Goal: Task Accomplishment & Management: Complete application form

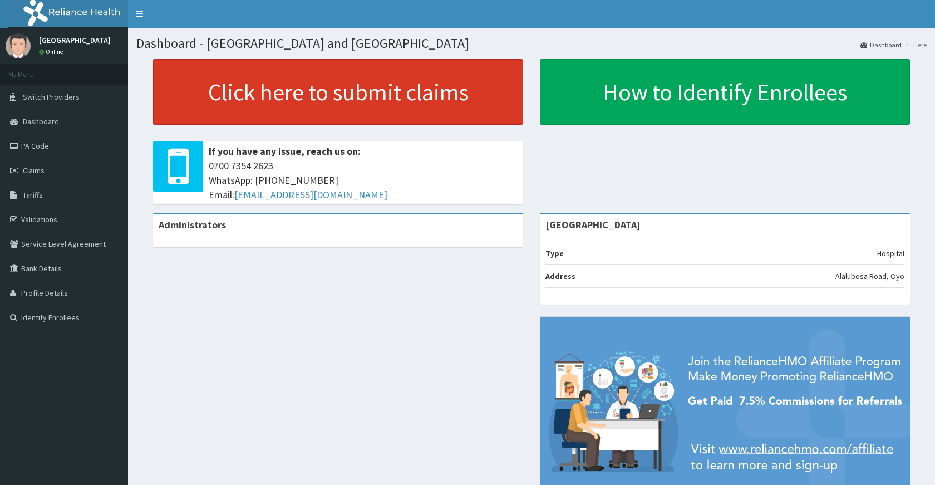
click at [333, 101] on link "Click here to submit claims" at bounding box center [338, 92] width 370 height 66
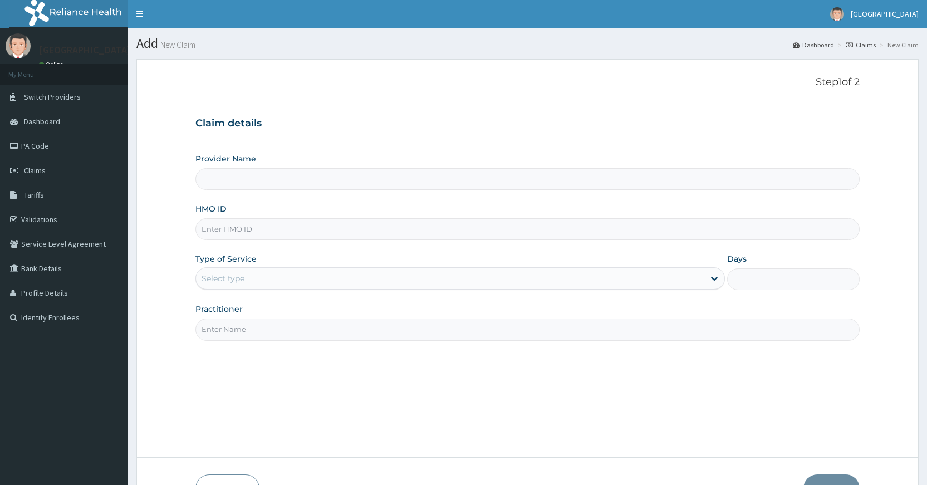
type input "[GEOGRAPHIC_DATA]"
click at [288, 234] on input "HMO ID" at bounding box center [527, 229] width 664 height 22
type input "AIT/10630/A"
click at [278, 281] on div "Select type" at bounding box center [450, 278] width 508 height 18
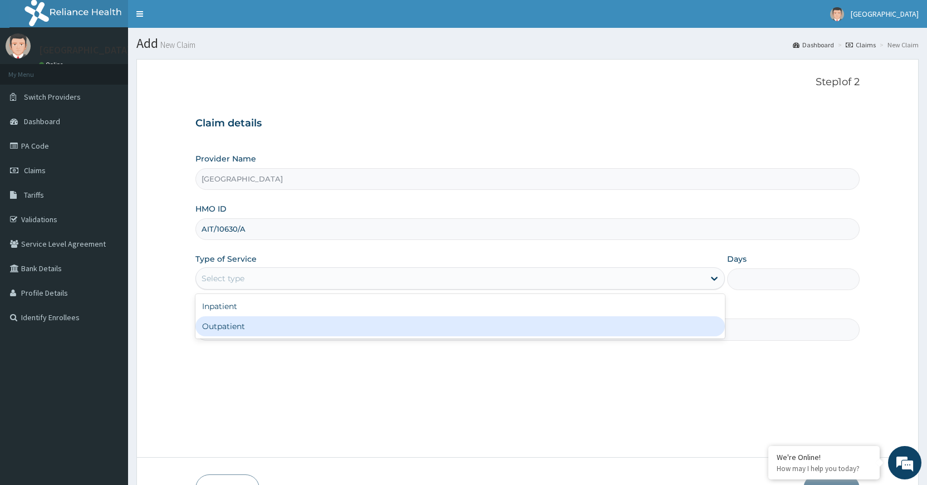
click at [278, 331] on div "Outpatient" at bounding box center [459, 326] width 529 height 20
type input "1"
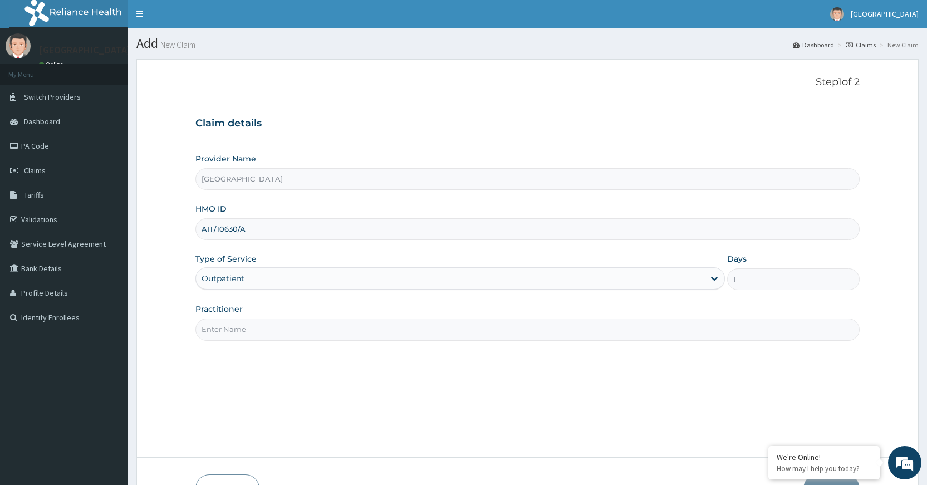
click at [271, 327] on input "Practitioner" at bounding box center [527, 329] width 664 height 22
type input "DR PERIOLA"
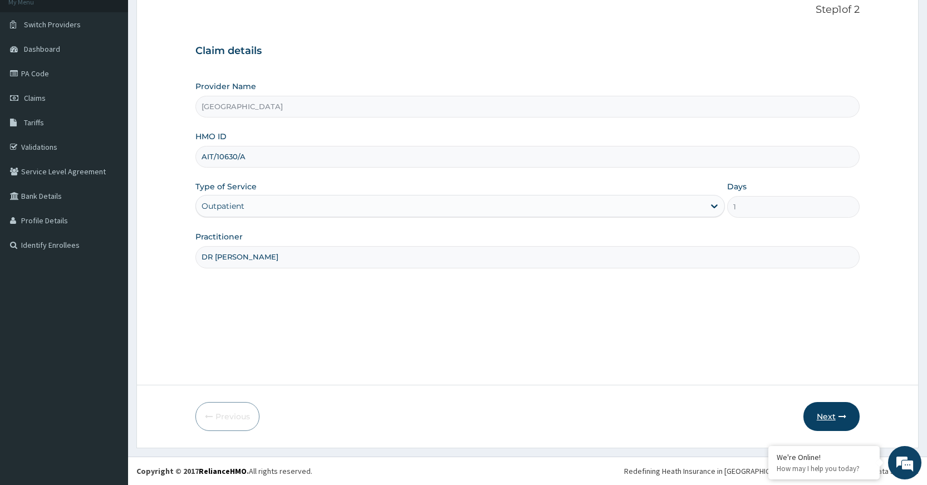
click at [815, 419] on button "Next" at bounding box center [831, 416] width 56 height 29
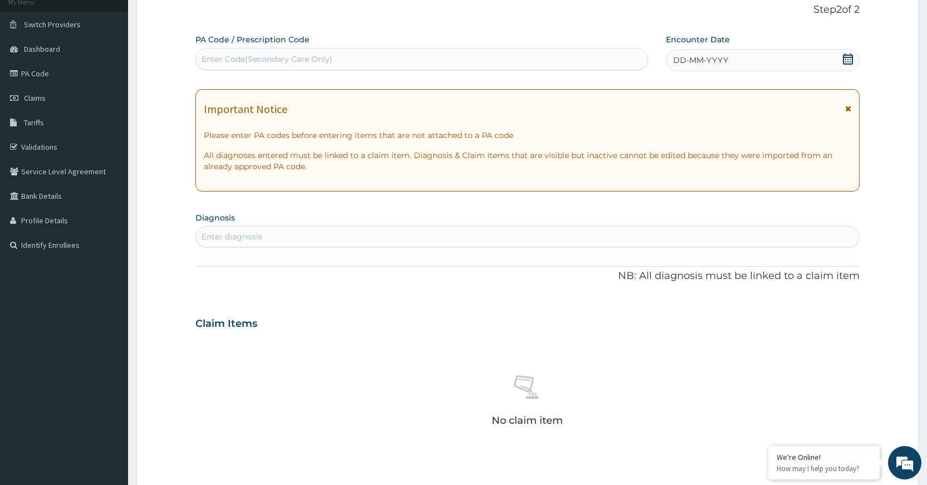
click at [750, 63] on div "DD-MM-YYYY" at bounding box center [763, 60] width 194 height 22
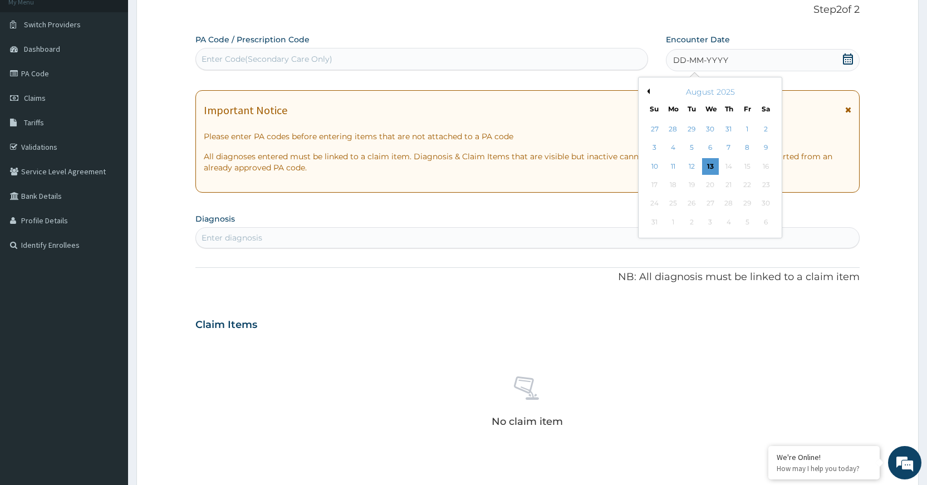
click at [645, 92] on button "Previous Month" at bounding box center [647, 92] width 6 height 6
click at [651, 143] on div "4" at bounding box center [654, 148] width 17 height 17
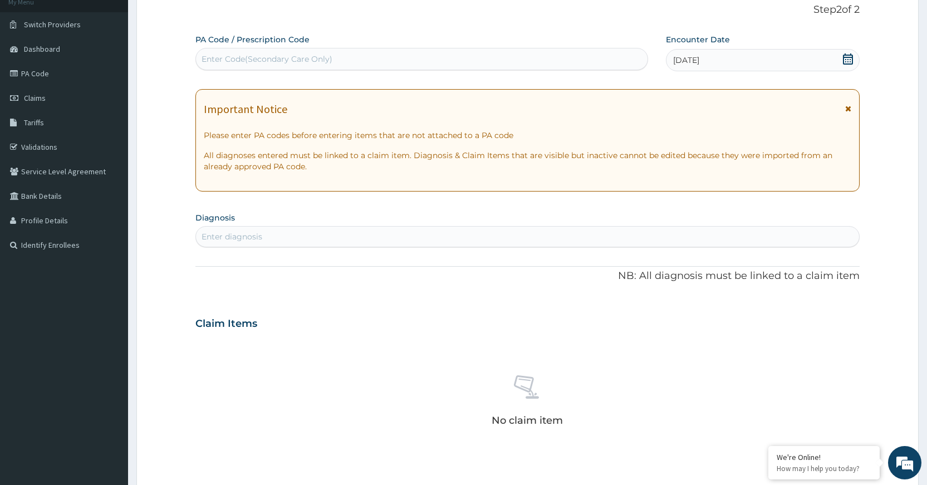
click at [485, 234] on div "Enter diagnosis" at bounding box center [527, 237] width 663 height 18
type input "BLUN"
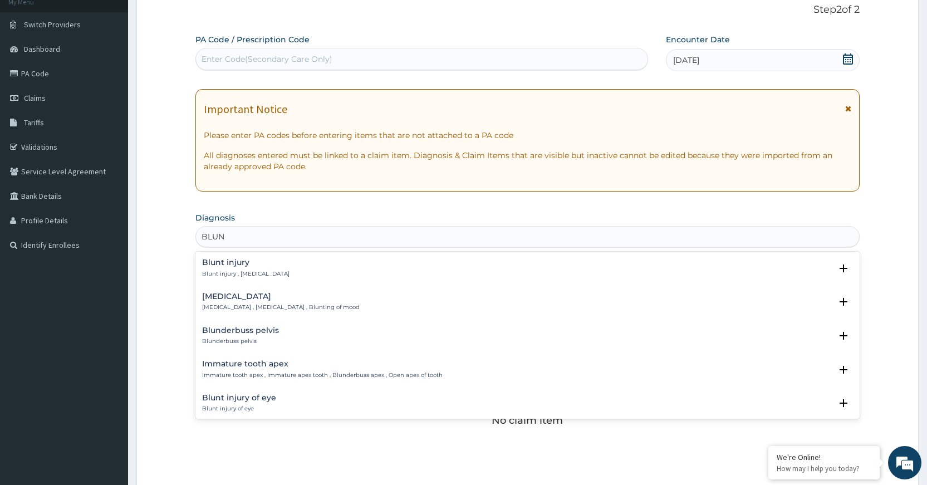
click at [213, 273] on p "Blunt injury , Blunt trauma" at bounding box center [245, 274] width 87 height 8
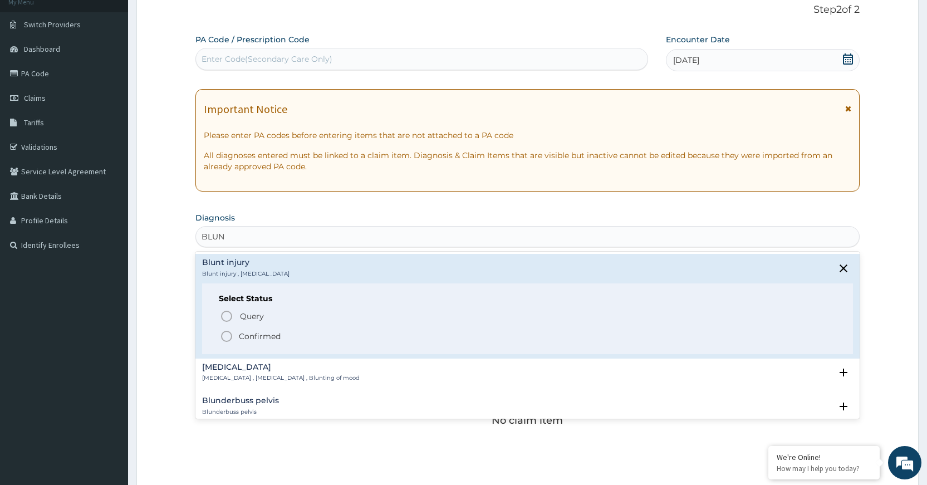
click at [226, 339] on icon "status option filled" at bounding box center [226, 336] width 13 height 13
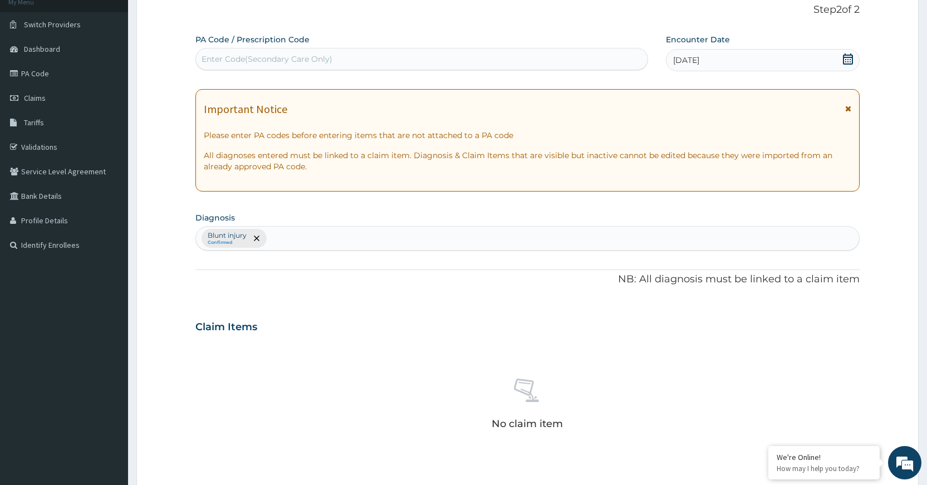
scroll to position [318, 0]
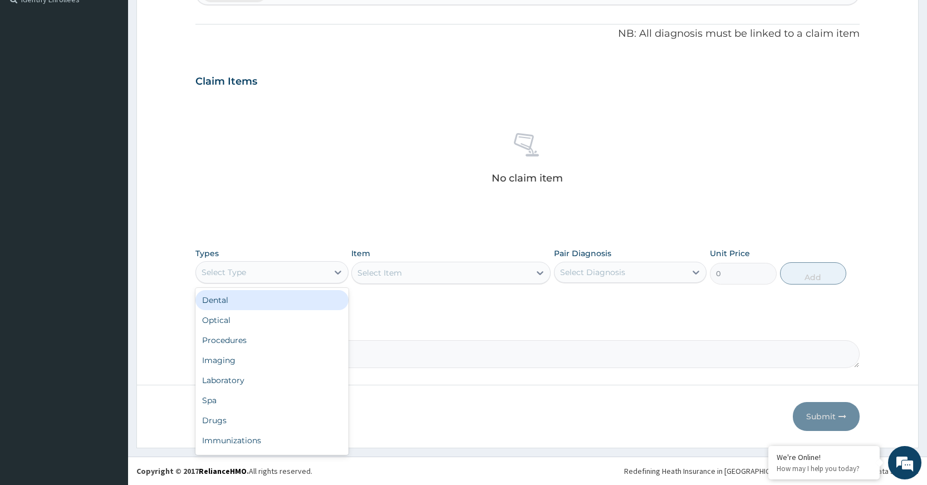
click at [326, 279] on div "Select Type" at bounding box center [261, 272] width 131 height 18
click at [263, 339] on div "Procedures" at bounding box center [271, 340] width 153 height 20
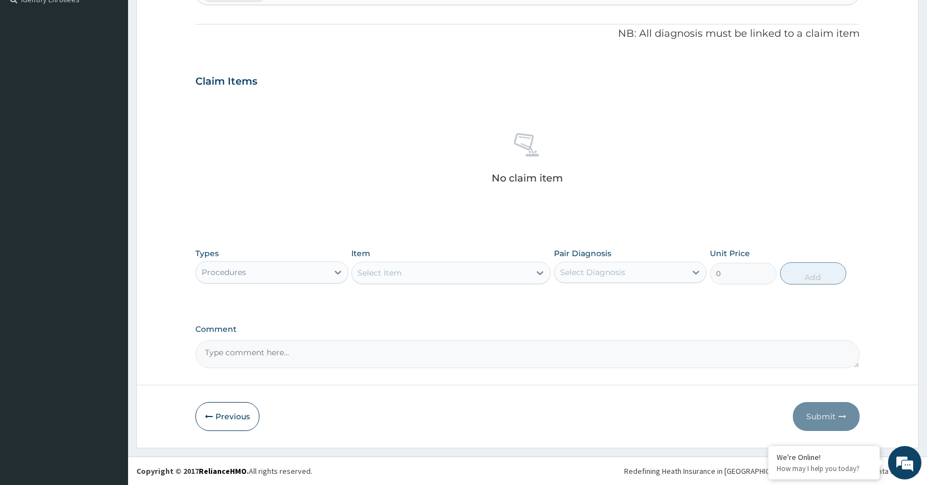
drag, startPoint x: 532, startPoint y: 276, endPoint x: 513, endPoint y: 262, distance: 23.8
click at [517, 264] on div "Select Item" at bounding box center [450, 273] width 199 height 22
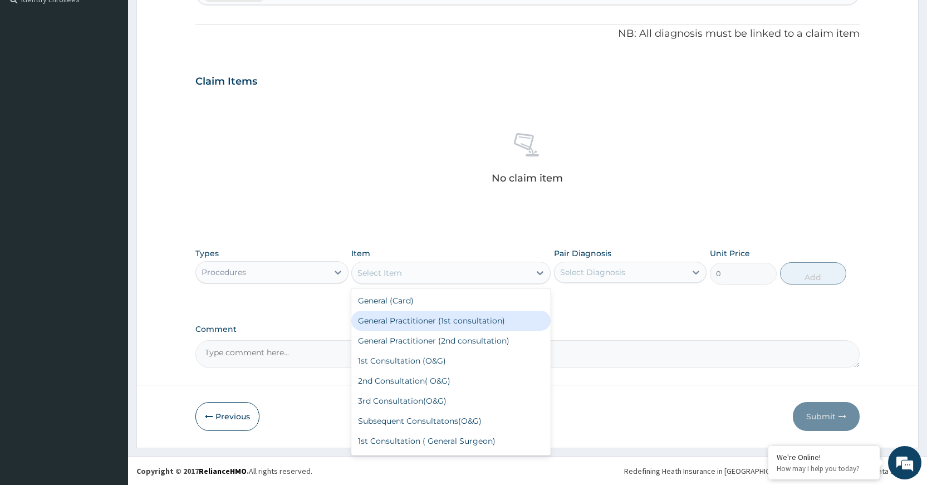
click at [513, 323] on div "General Practitioner (1st consultation)" at bounding box center [450, 321] width 199 height 20
type input "1500"
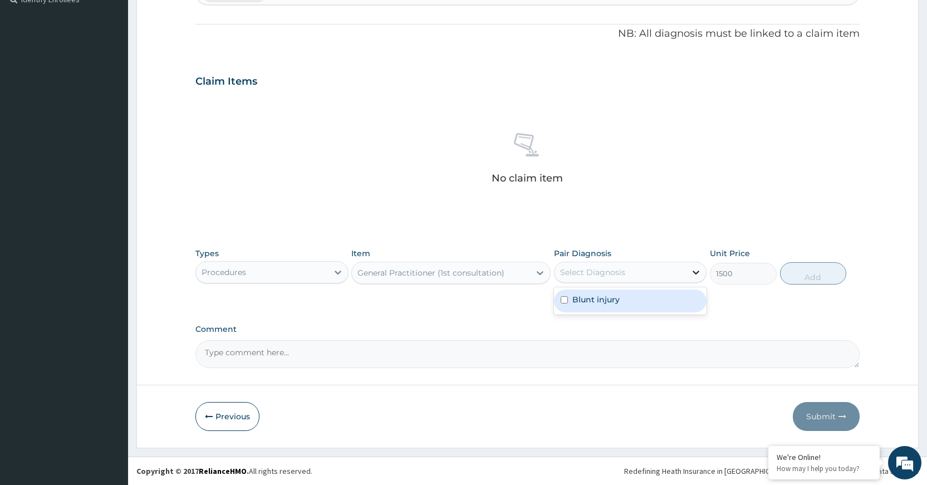
click at [694, 268] on icon at bounding box center [695, 272] width 11 height 11
click at [683, 305] on div "Blunt injury" at bounding box center [630, 301] width 153 height 23
checkbox input "true"
click at [820, 277] on button "Add" at bounding box center [813, 273] width 66 height 22
type input "0"
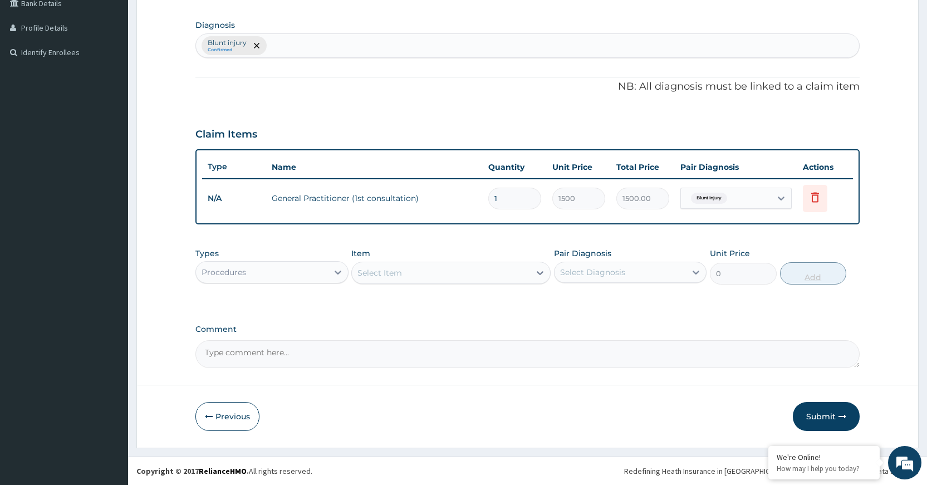
scroll to position [265, 0]
click at [291, 287] on div "Types Procedures Item Select Item Pair Diagnosis Select Diagnosis Unit Price 0 …" at bounding box center [527, 266] width 664 height 48
click at [295, 278] on div "Procedures" at bounding box center [261, 272] width 131 height 18
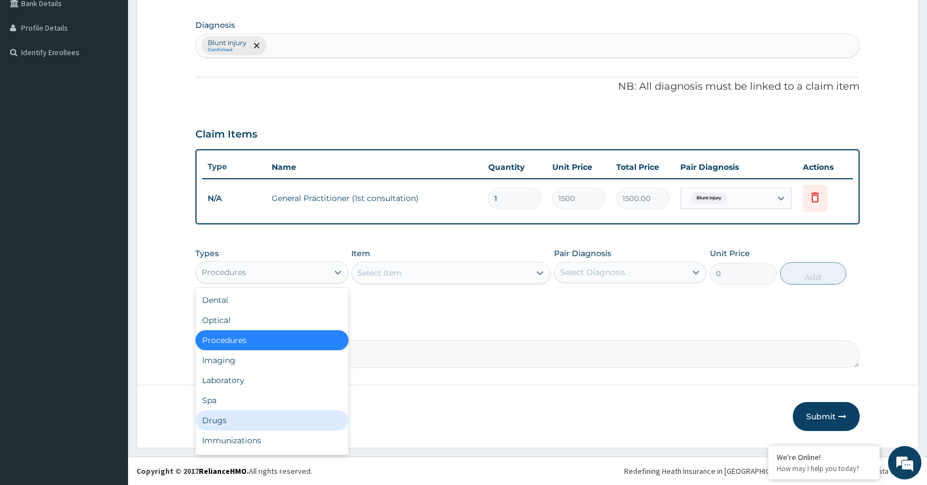
click at [219, 419] on div "Drugs" at bounding box center [271, 420] width 153 height 20
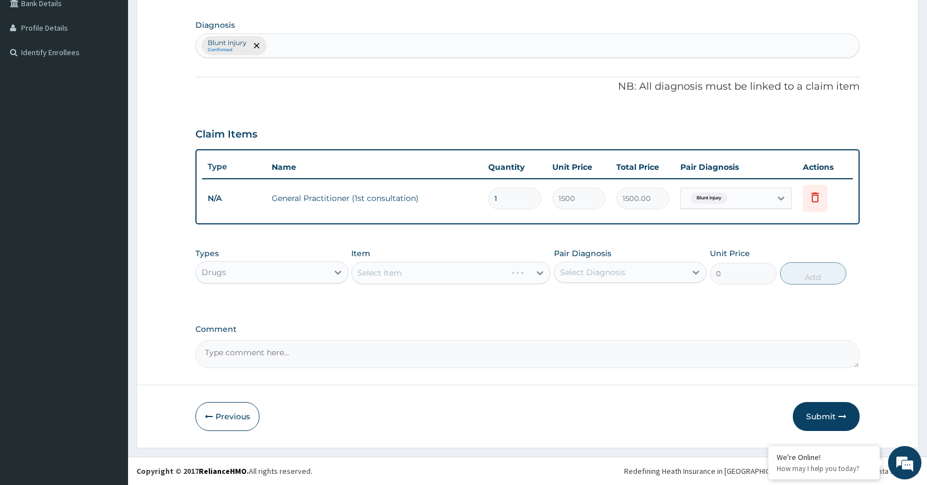
click at [371, 276] on div "Select Item" at bounding box center [450, 273] width 199 height 22
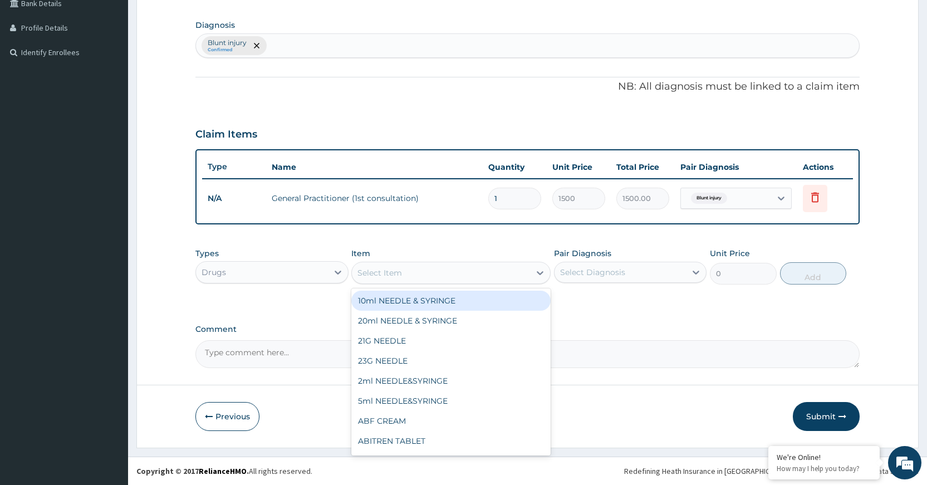
click at [372, 276] on div "Select Item" at bounding box center [379, 272] width 45 height 11
type input "DICLO"
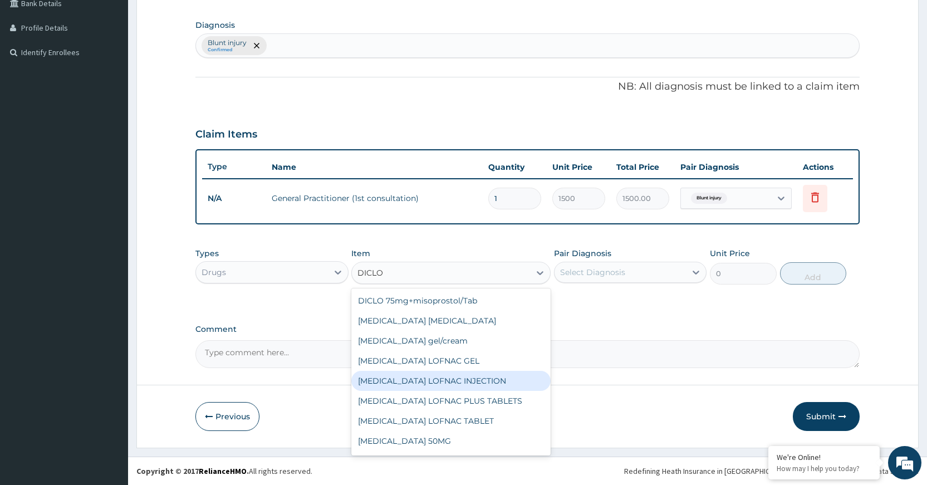
click at [450, 375] on div "Diclofenac LOFNAC INJECTION" at bounding box center [450, 381] width 199 height 20
type input "52.5"
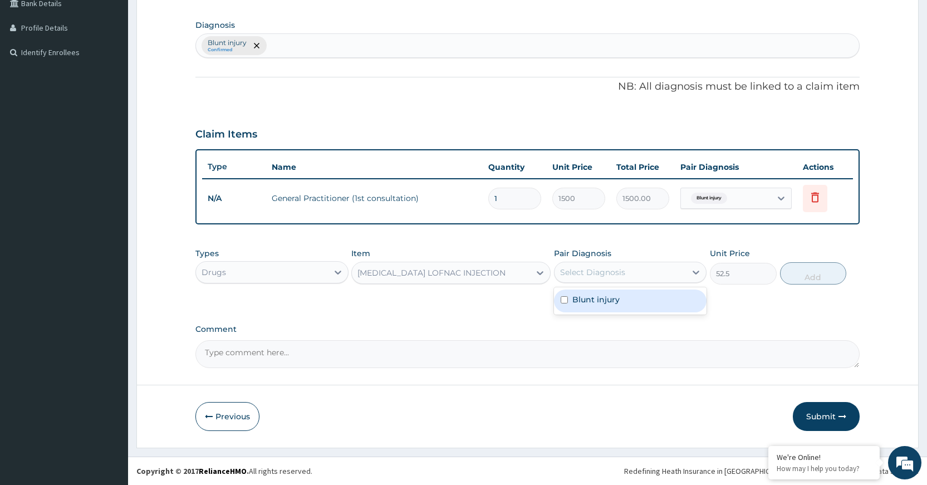
click at [675, 274] on div "Select Diagnosis" at bounding box center [620, 272] width 131 height 18
click at [661, 307] on div "Blunt injury" at bounding box center [630, 301] width 153 height 23
checkbox input "true"
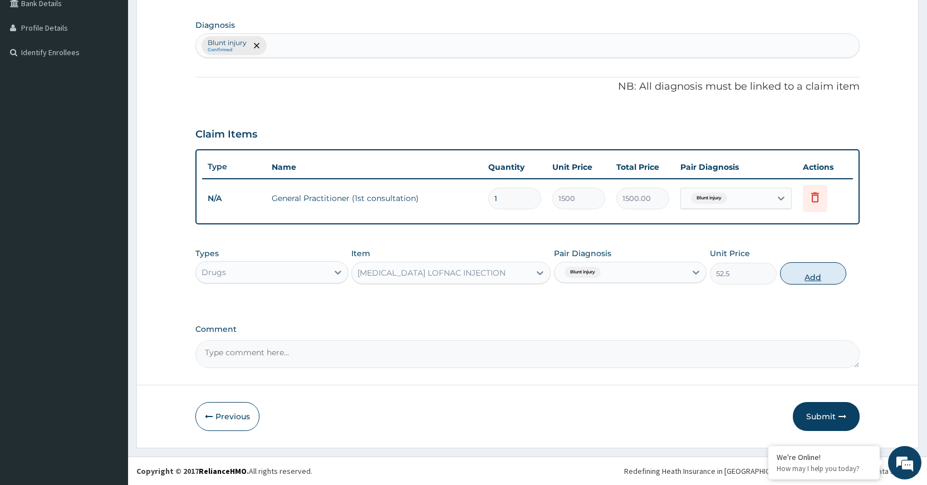
click at [822, 274] on button "Add" at bounding box center [813, 273] width 66 height 22
type input "0"
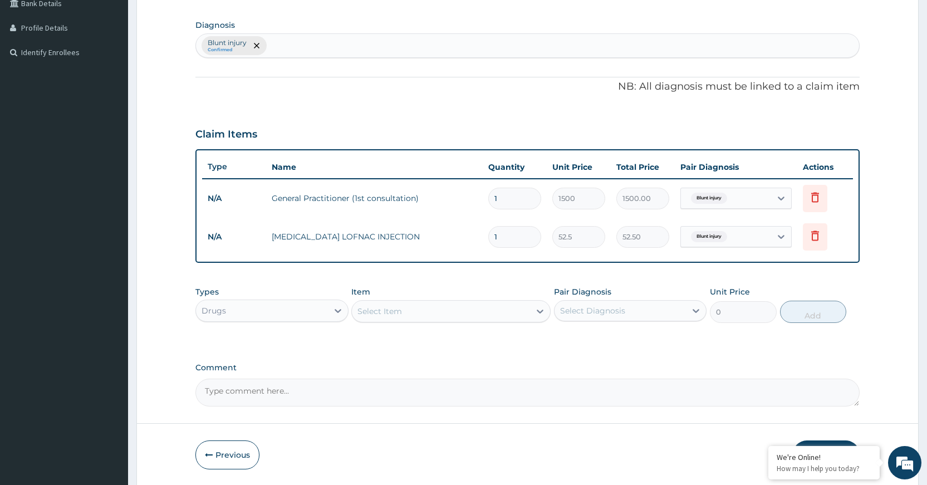
type input "0.00"
type input "2"
type input "105.00"
type input "2"
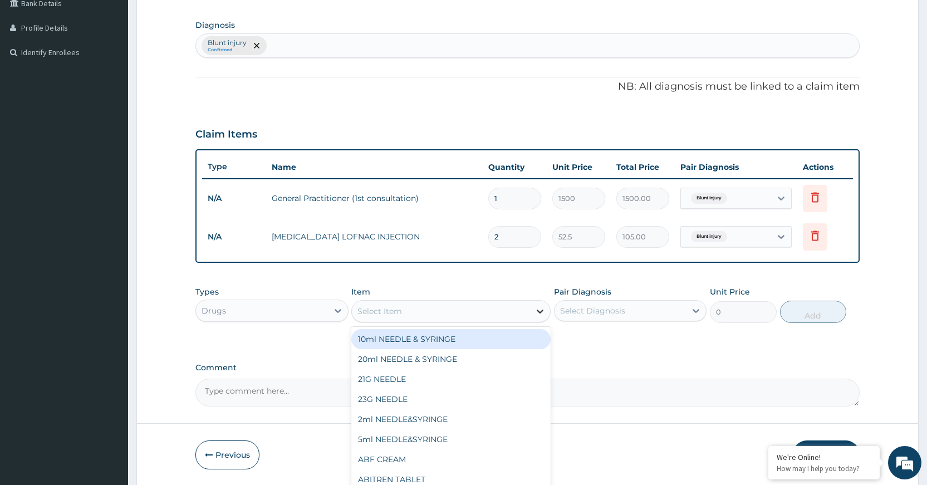
click at [539, 308] on icon at bounding box center [539, 311] width 11 height 11
type input "NAPR"
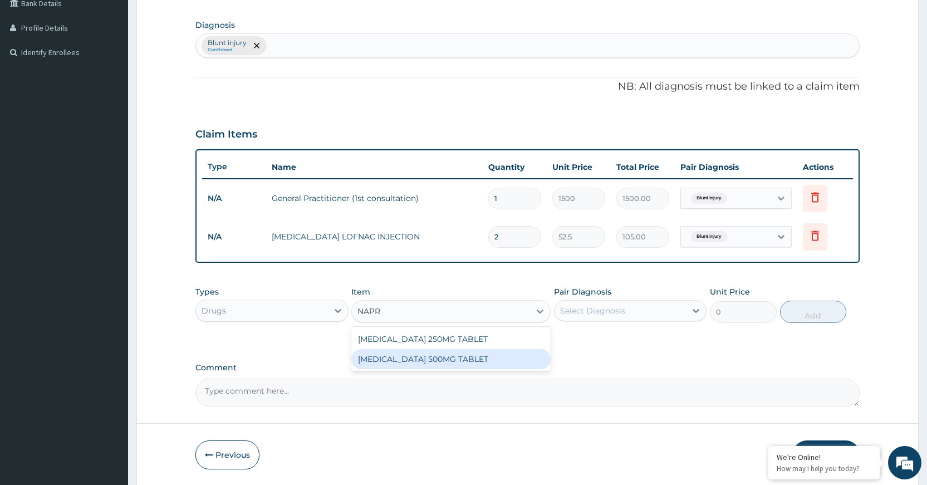
click at [527, 355] on div "NAPROXEN 500MG TABLET" at bounding box center [450, 359] width 199 height 20
type input "44.62"
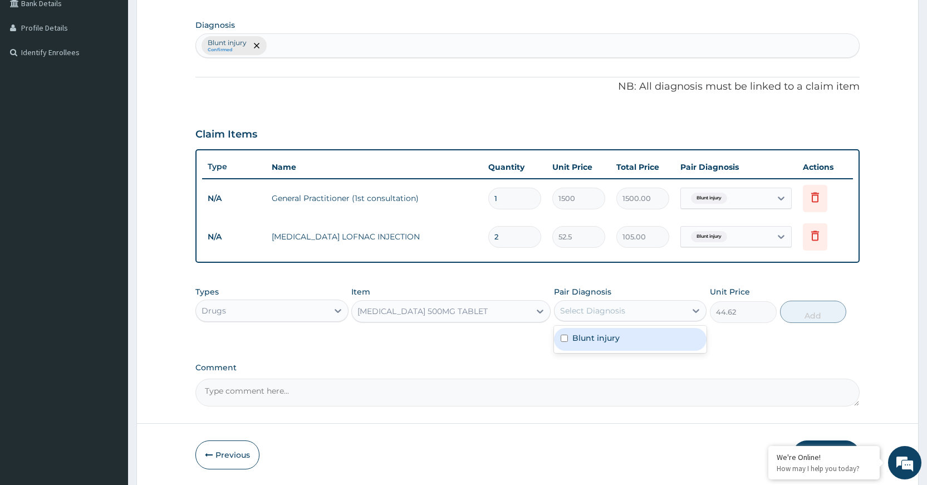
click at [677, 313] on div "Select Diagnosis" at bounding box center [620, 311] width 131 height 18
click at [658, 338] on div "Blunt injury" at bounding box center [630, 339] width 153 height 23
checkbox input "true"
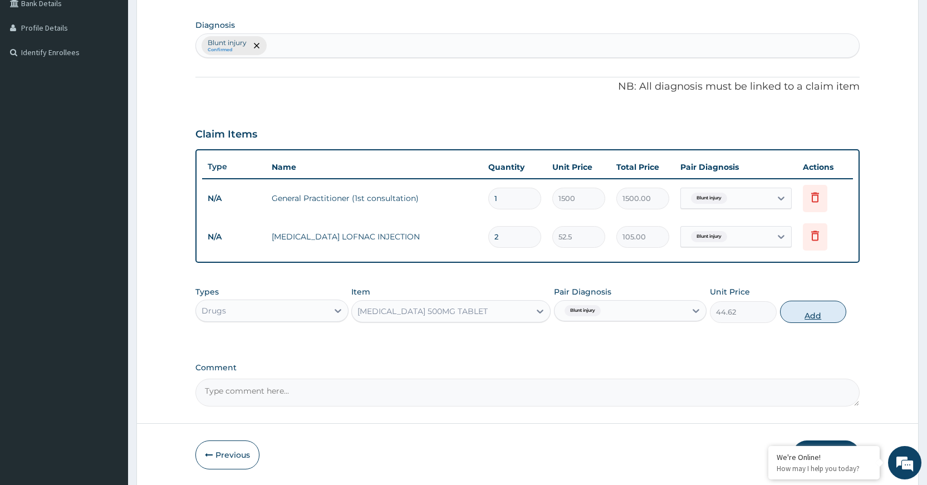
click at [811, 317] on button "Add" at bounding box center [813, 312] width 66 height 22
type input "0"
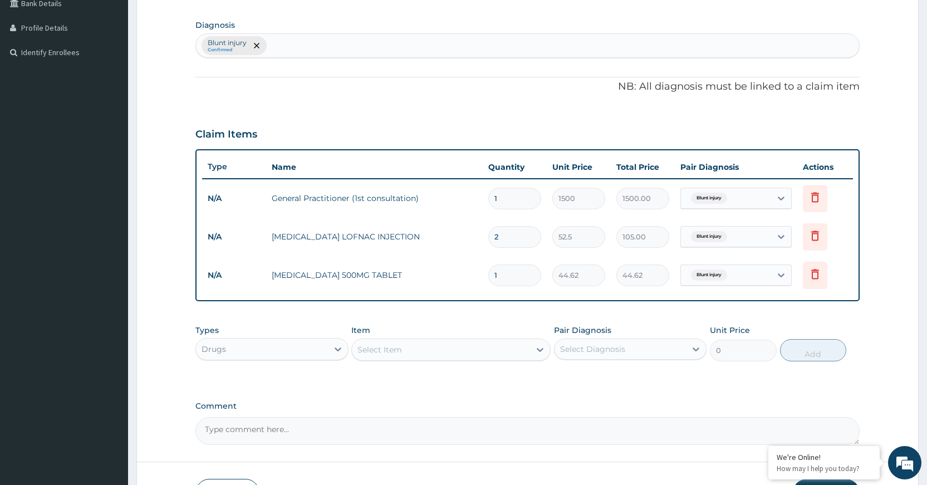
type input "10"
type input "446.20"
type input "10"
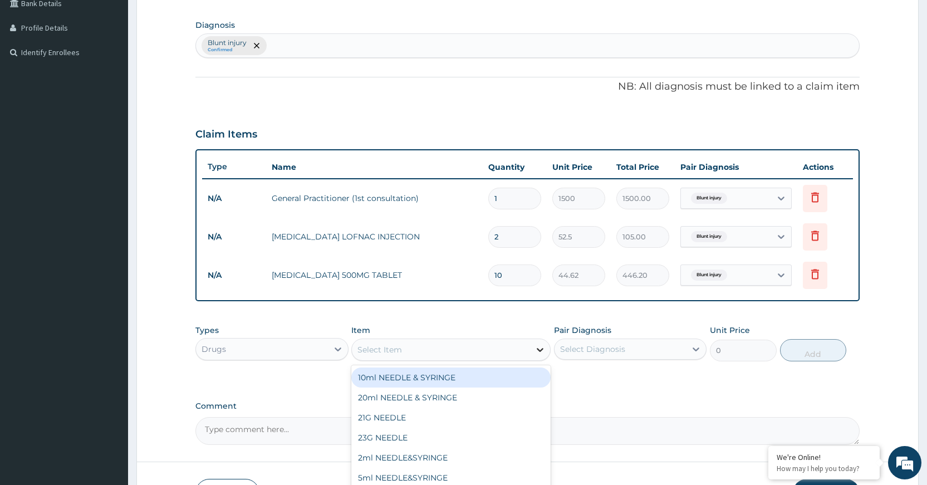
click at [533, 349] on div at bounding box center [540, 350] width 20 height 20
type input "VIT"
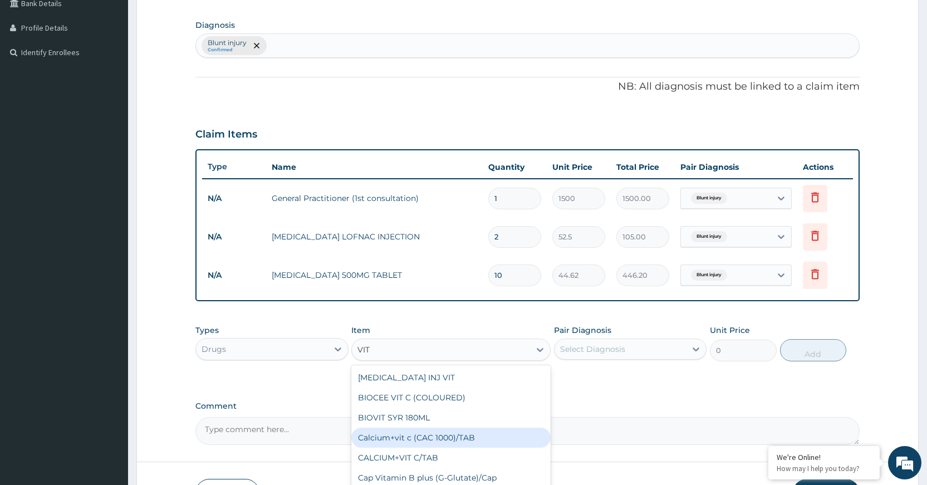
click at [439, 435] on div "Calcium+vit c (CAC 1000)/TAB" at bounding box center [450, 438] width 199 height 20
type input "78.75"
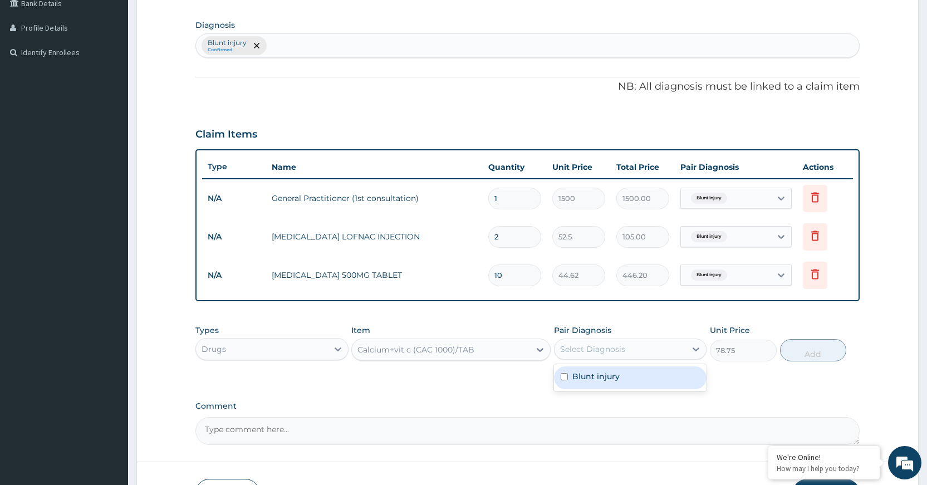
click at [620, 348] on div "Select Diagnosis" at bounding box center [592, 349] width 65 height 11
click at [624, 374] on div "Blunt injury" at bounding box center [630, 377] width 153 height 23
checkbox input "true"
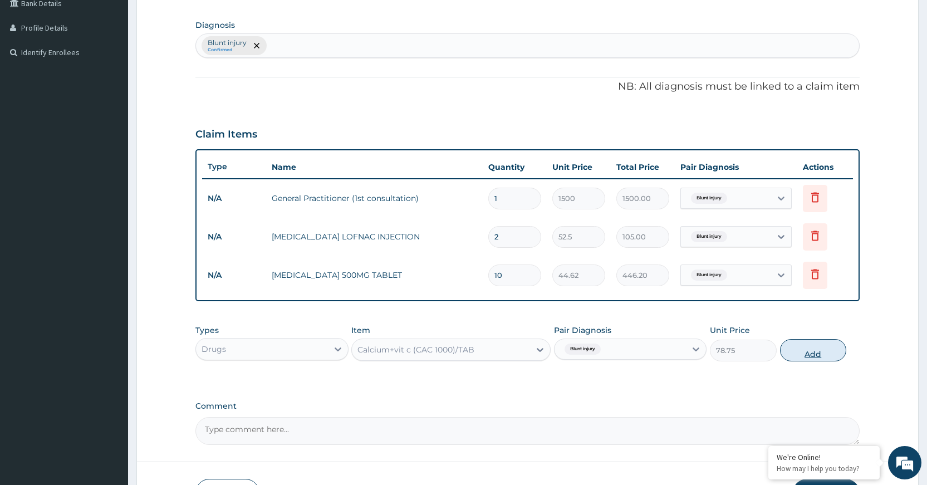
click at [826, 349] on button "Add" at bounding box center [813, 350] width 66 height 22
type input "0"
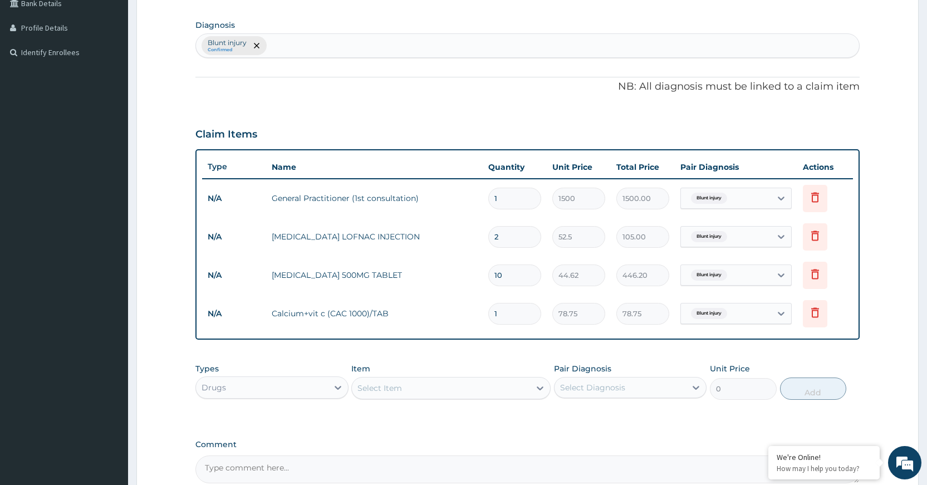
type input "10"
type input "787.50"
type input "10"
click at [467, 386] on div "Select Item" at bounding box center [441, 388] width 178 height 18
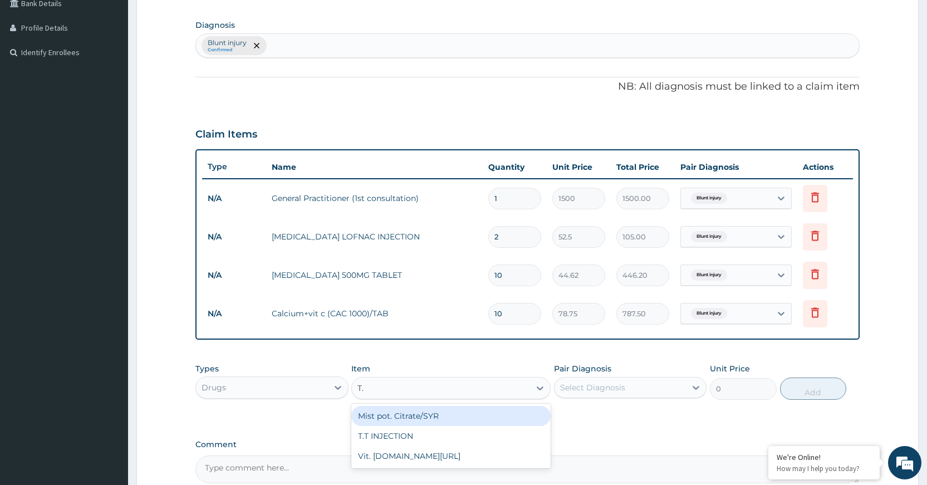
type input "T.T"
click at [405, 419] on div "T.T INJECTION" at bounding box center [450, 416] width 199 height 20
type input "157.5"
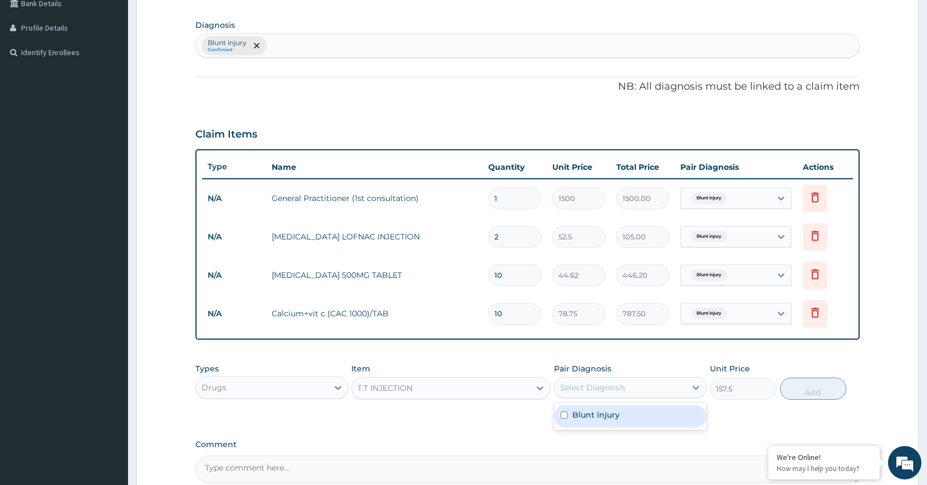
click at [666, 387] on div "Select Diagnosis" at bounding box center [620, 388] width 131 height 18
click at [668, 408] on div "Blunt injury" at bounding box center [630, 416] width 153 height 23
checkbox input "true"
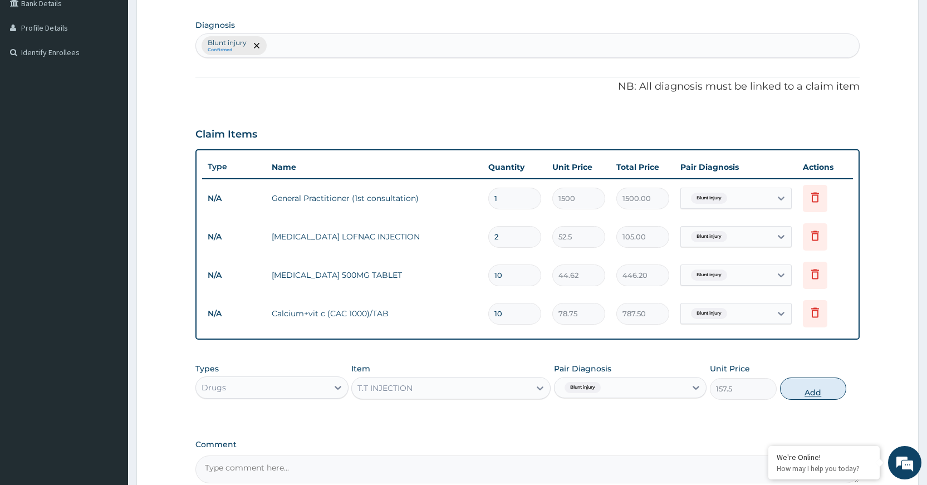
click at [819, 377] on button "Add" at bounding box center [813, 388] width 66 height 22
type input "0"
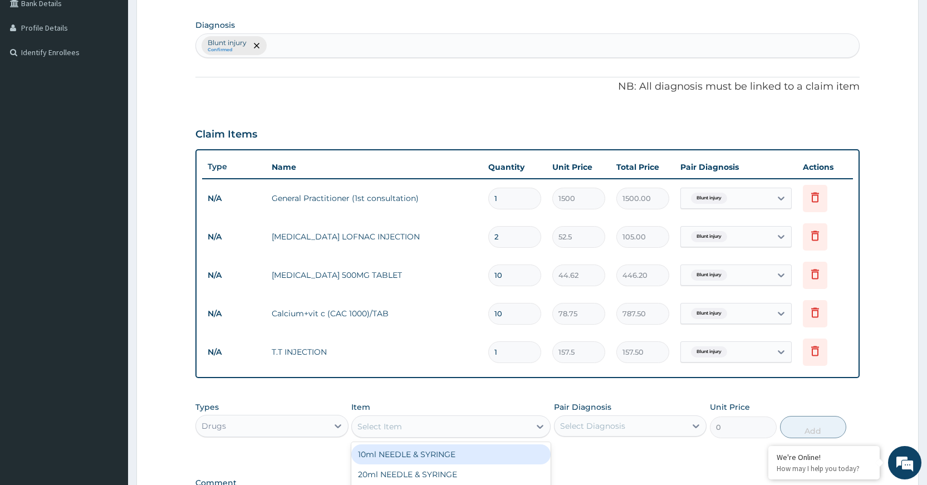
click at [519, 425] on div "Select Item" at bounding box center [441, 427] width 178 height 18
type input "DRES"
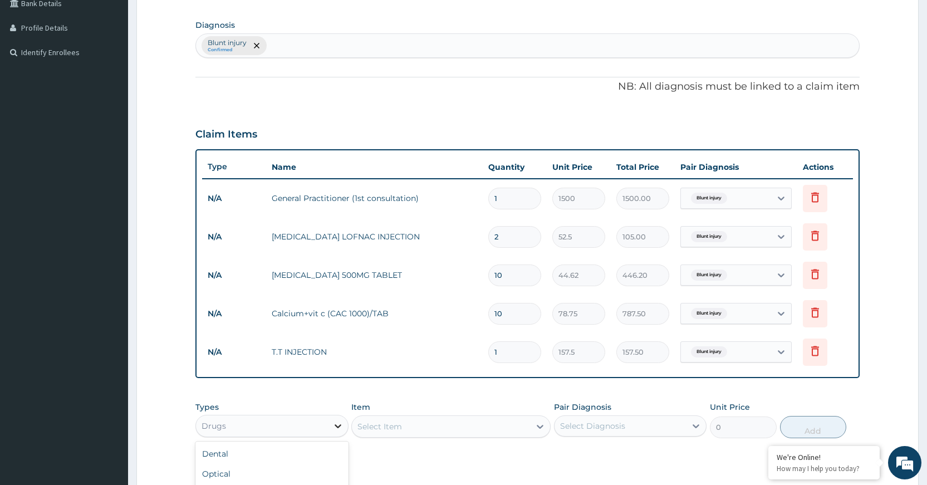
click at [341, 425] on icon at bounding box center [337, 425] width 11 height 11
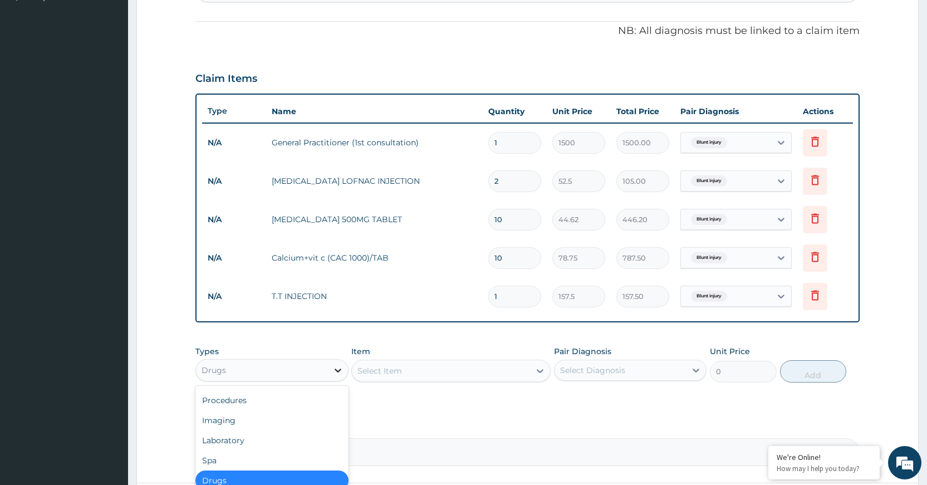
scroll to position [376, 0]
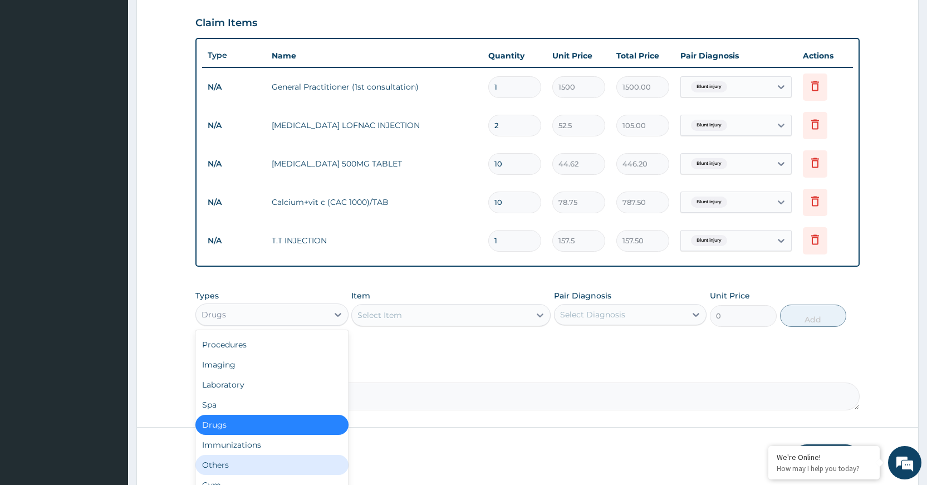
click at [219, 469] on div "Others" at bounding box center [271, 465] width 153 height 20
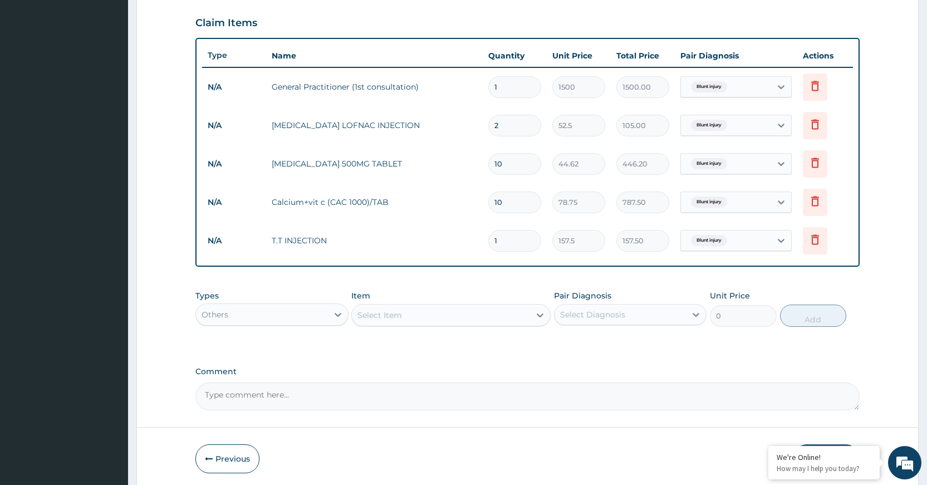
click at [519, 323] on div "Select Item" at bounding box center [441, 315] width 178 height 18
type input "DRESS"
click at [338, 311] on icon at bounding box center [337, 314] width 11 height 11
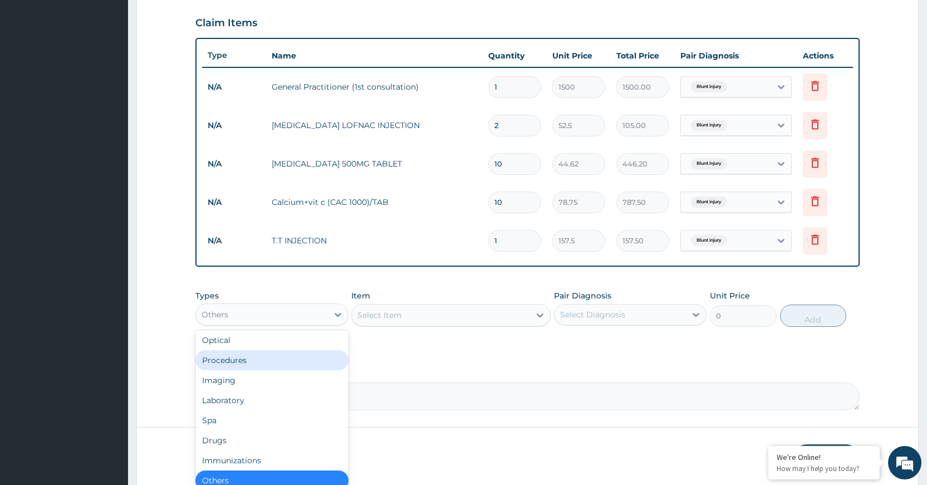
click at [301, 360] on div "Procedures" at bounding box center [271, 360] width 153 height 20
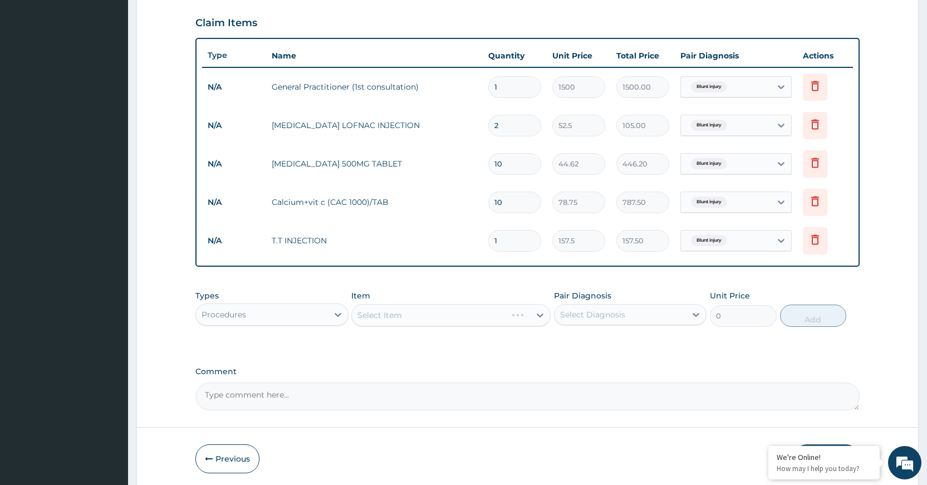
click at [499, 315] on div "Select Item" at bounding box center [450, 315] width 199 height 22
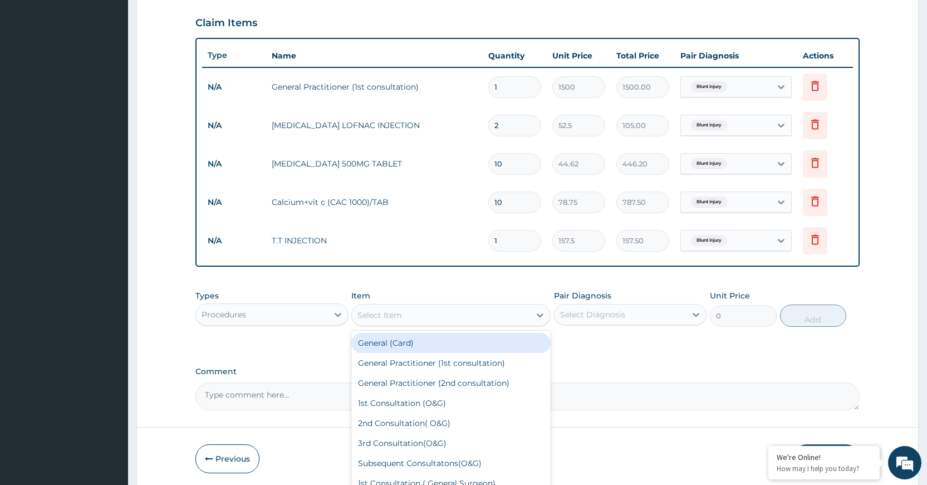
click at [499, 315] on div "Select Item" at bounding box center [441, 315] width 178 height 18
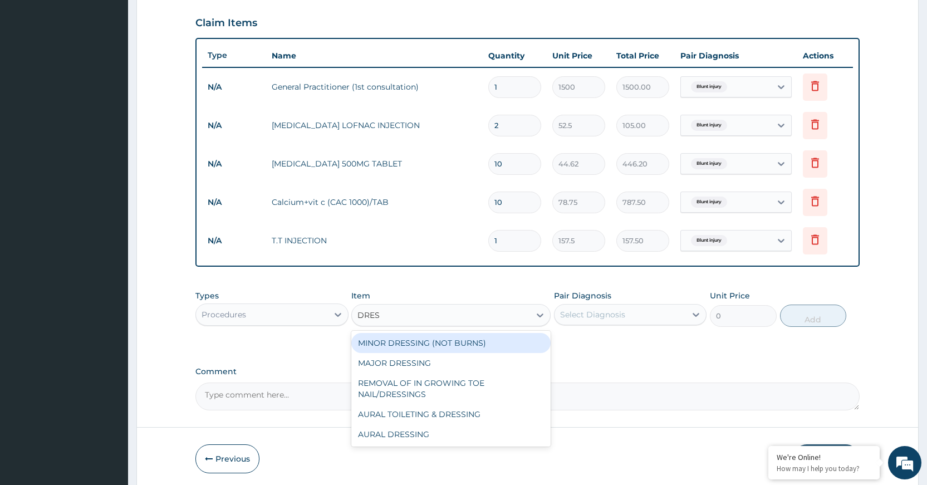
type input "DRESS"
click at [429, 341] on div "MINOR DRESSING (NOT BURNS)" at bounding box center [450, 343] width 199 height 20
type input "1000"
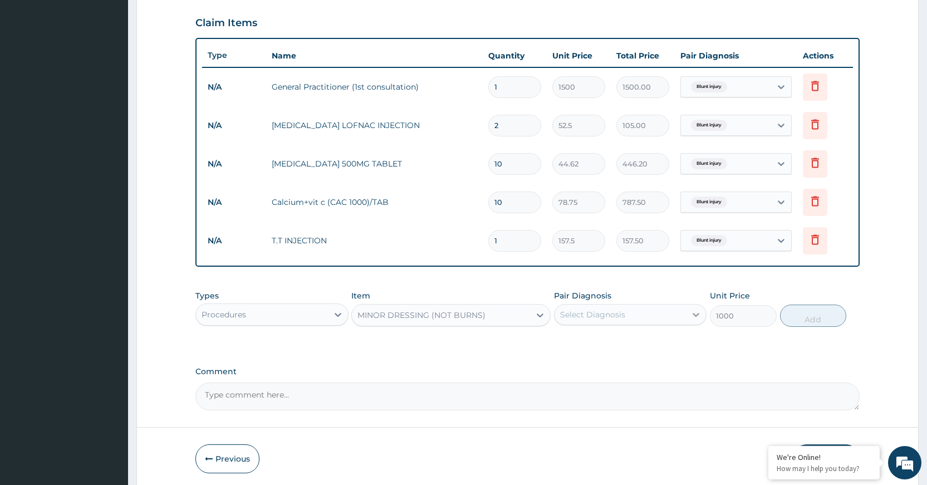
click at [688, 321] on div at bounding box center [696, 315] width 20 height 20
drag, startPoint x: 668, startPoint y: 354, endPoint x: 747, endPoint y: 337, distance: 81.3
click at [668, 355] on div "Blunt injury" at bounding box center [630, 343] width 153 height 27
click at [679, 342] on div "Blunt injury" at bounding box center [630, 343] width 153 height 23
checkbox input "true"
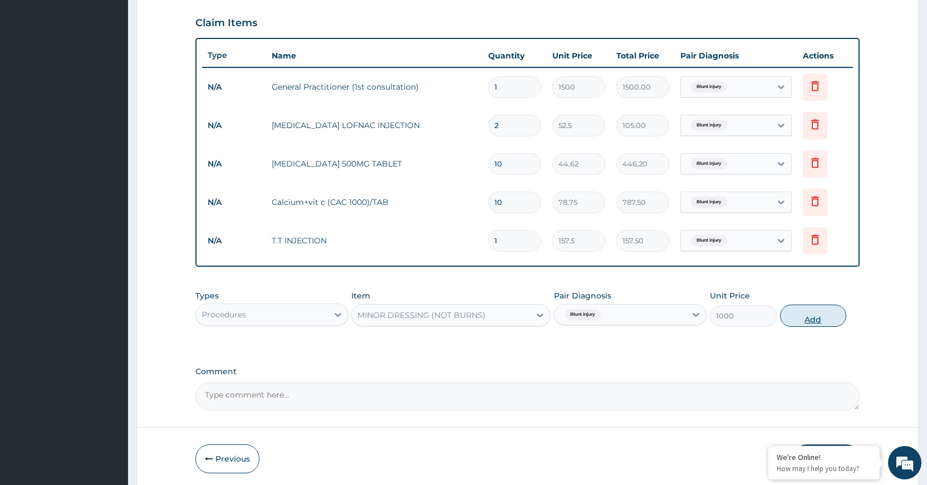
click at [821, 307] on button "Add" at bounding box center [813, 316] width 66 height 22
type input "0"
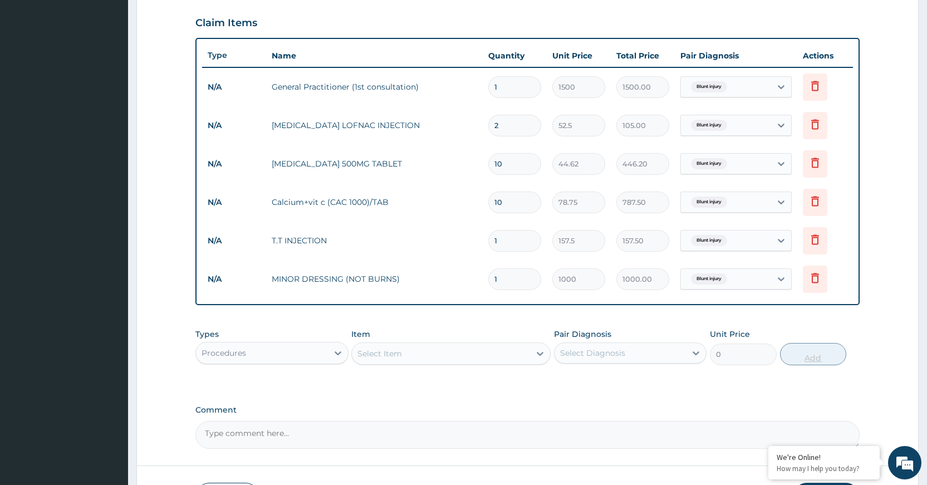
scroll to position [457, 0]
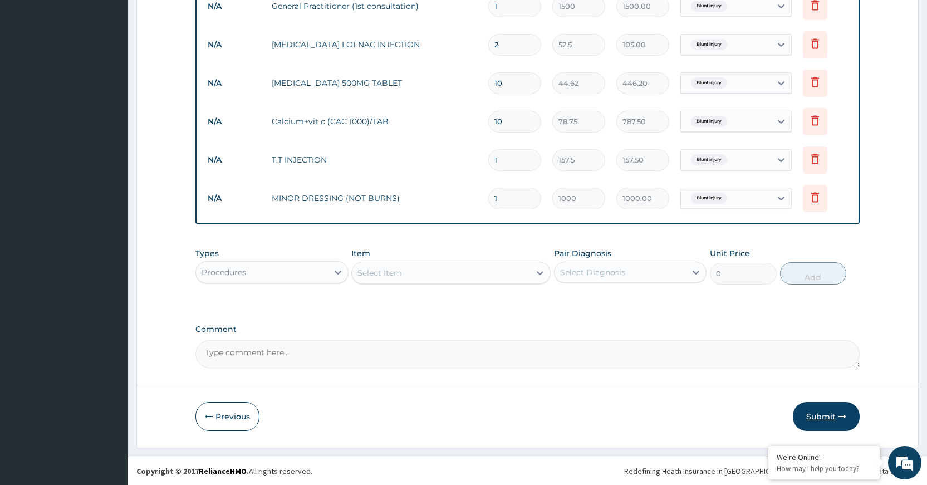
click at [827, 413] on button "Submit" at bounding box center [826, 416] width 67 height 29
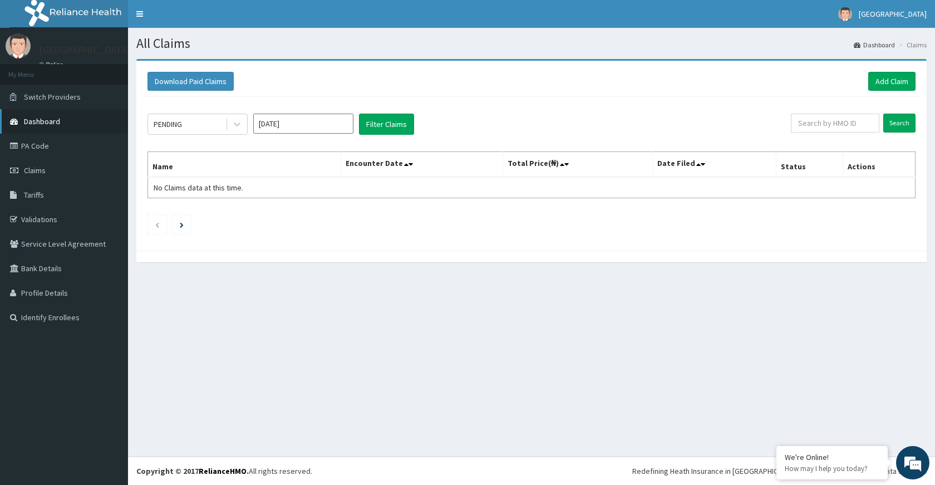
click at [54, 125] on span "Dashboard" at bounding box center [42, 121] width 36 height 10
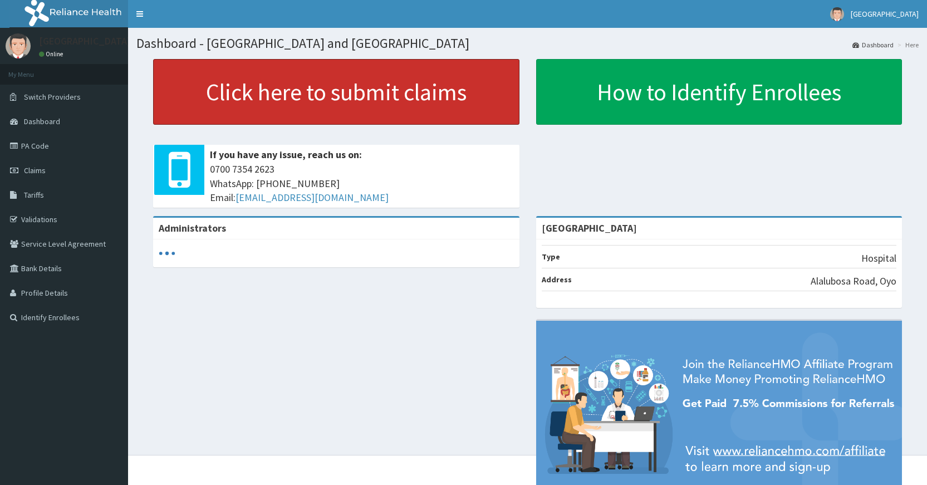
click at [170, 99] on link "Click here to submit claims" at bounding box center [336, 92] width 366 height 66
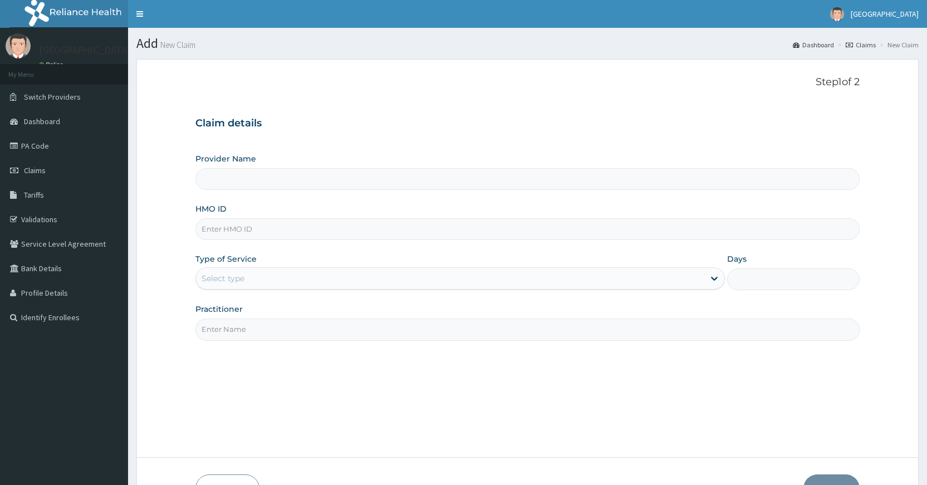
type input "[GEOGRAPHIC_DATA]"
click at [282, 233] on input "HMO ID" at bounding box center [527, 229] width 664 height 22
type input "mws/10005/a"
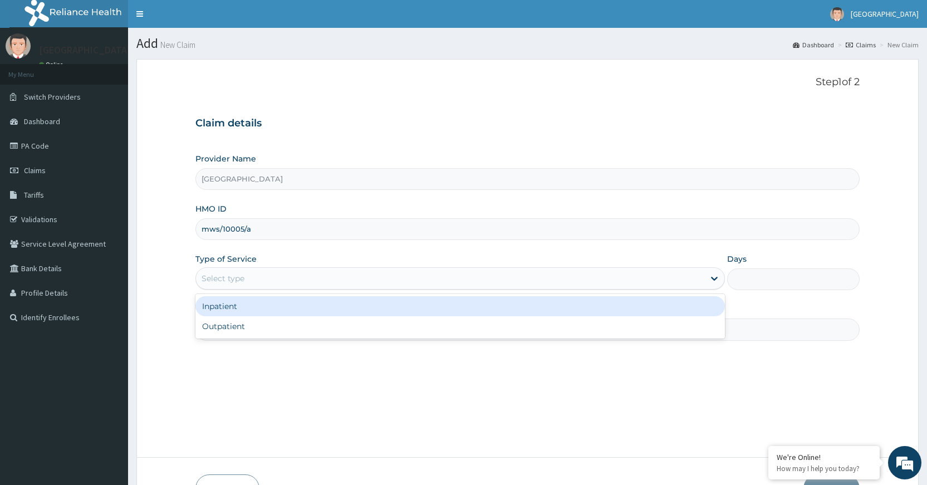
click at [277, 282] on div "Select type" at bounding box center [450, 278] width 508 height 18
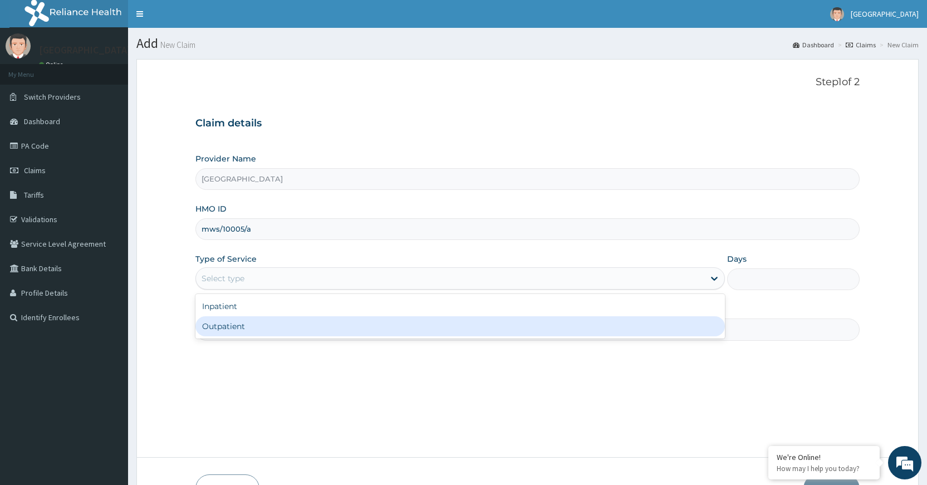
click at [287, 323] on div "Outpatient" at bounding box center [459, 326] width 529 height 20
type input "1"
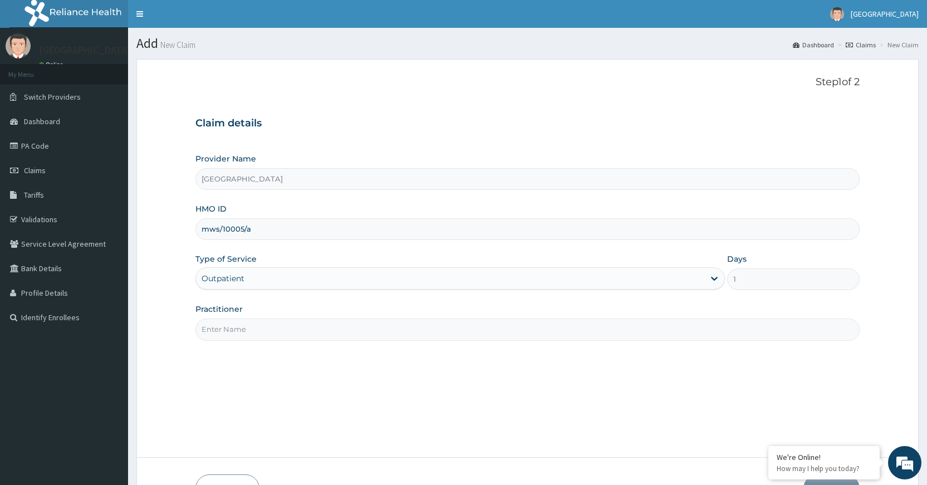
click at [287, 323] on input "Practitioner" at bounding box center [527, 329] width 664 height 22
type input "DR PERIOLA"
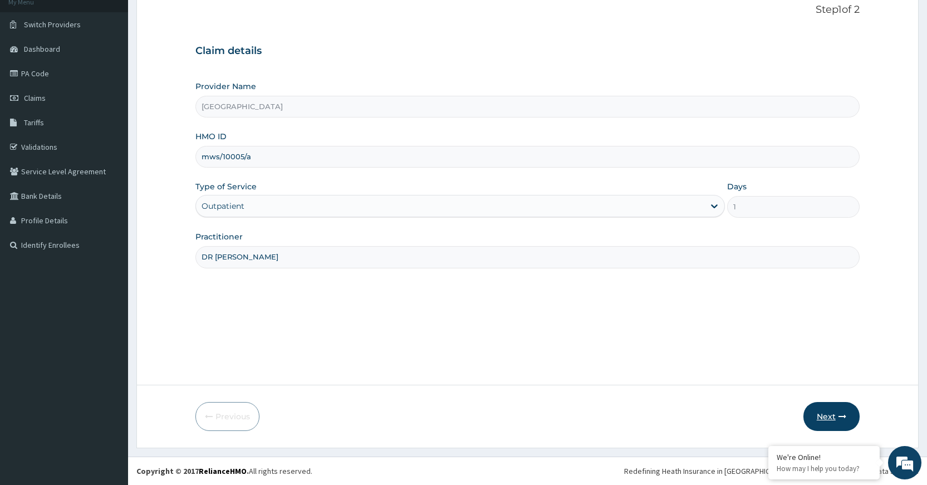
click at [831, 409] on button "Next" at bounding box center [831, 416] width 56 height 29
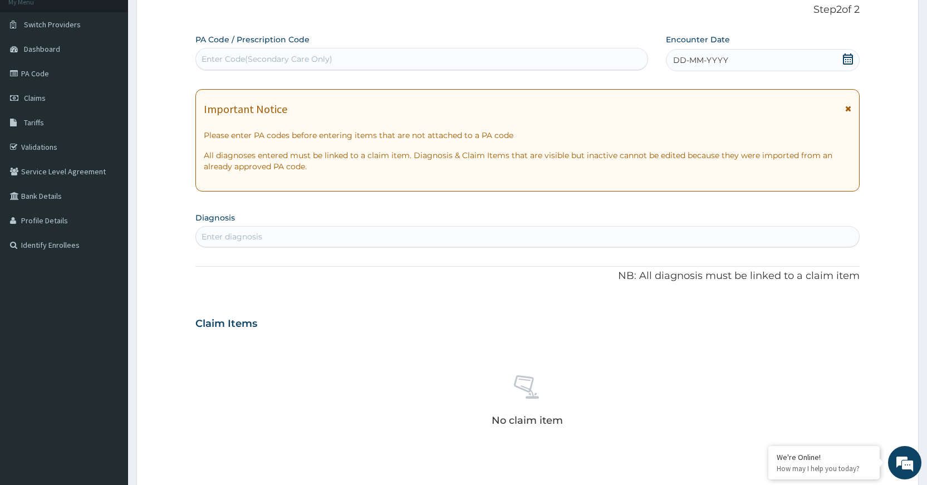
click at [734, 53] on div "DD-MM-YYYY" at bounding box center [763, 60] width 194 height 22
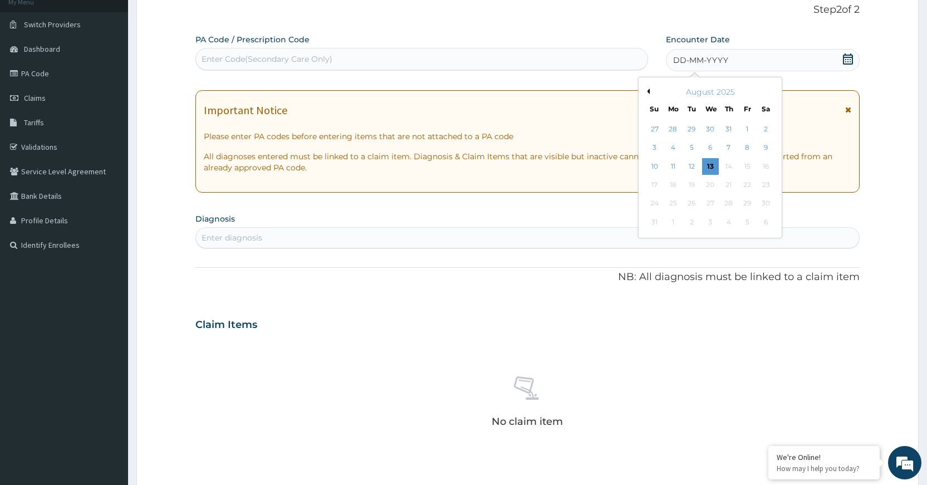
click at [649, 92] on button "Previous Month" at bounding box center [647, 92] width 6 height 6
click at [752, 149] on div "9" at bounding box center [747, 148] width 17 height 17
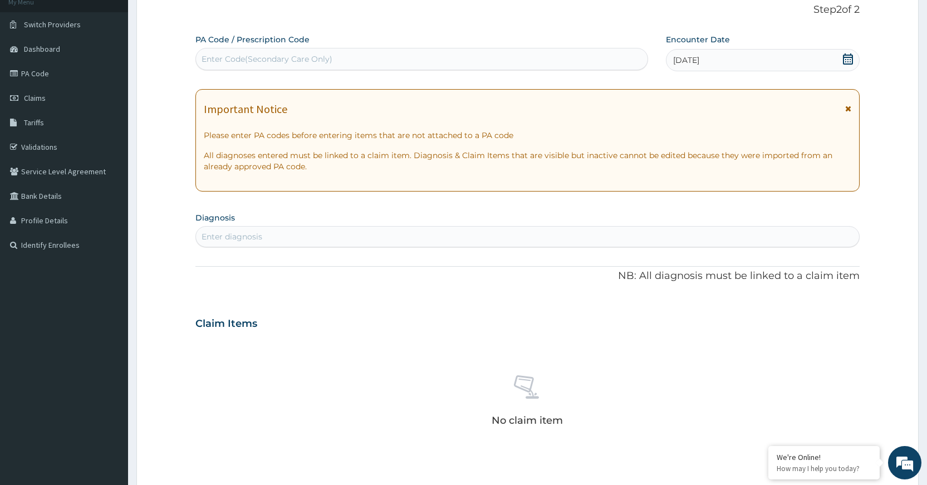
click at [654, 237] on div "Enter diagnosis" at bounding box center [527, 237] width 663 height 18
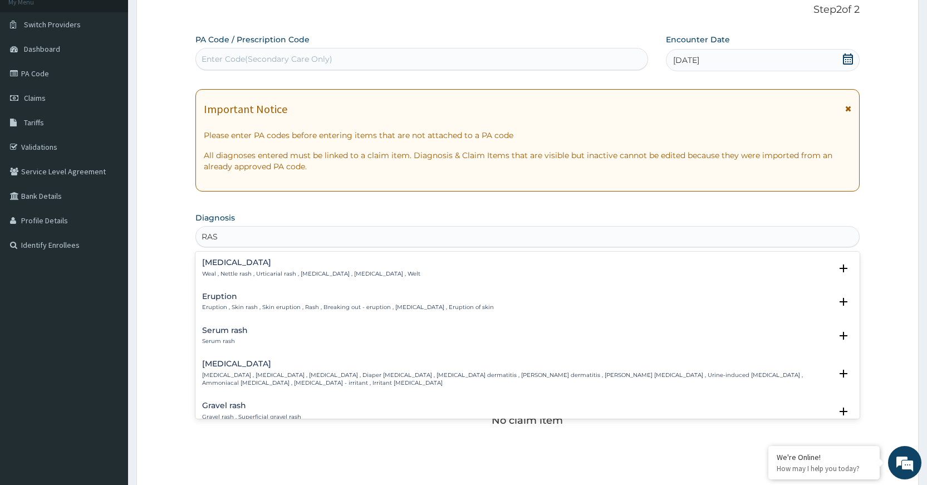
type input "RASH"
click at [268, 303] on p "Eruption , Skin rash , Skin eruption , Rash , Breaking out - eruption , Exanthe…" at bounding box center [348, 307] width 292 height 8
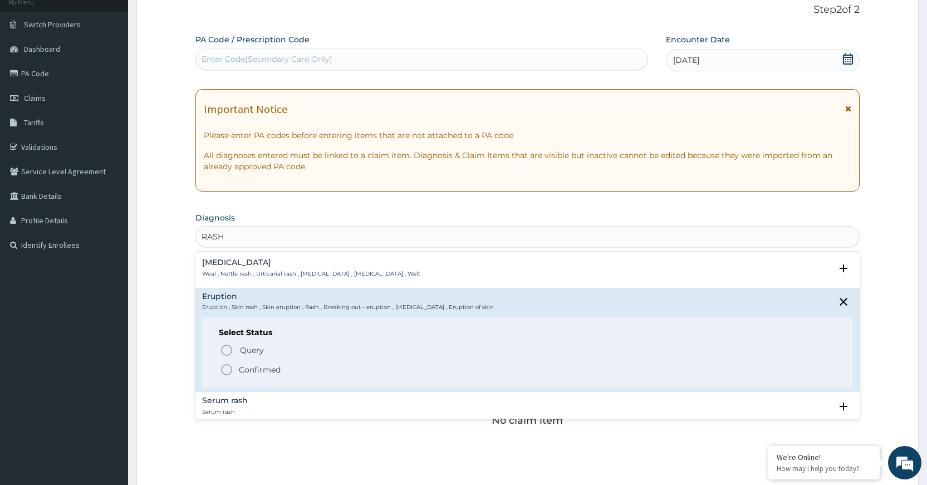
click at [226, 371] on icon "status option filled" at bounding box center [226, 369] width 13 height 13
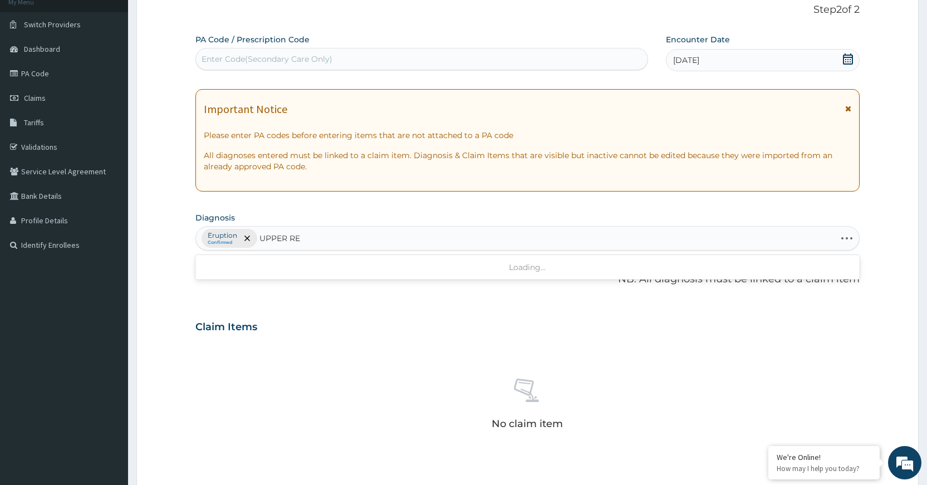
type input "UPPER RES"
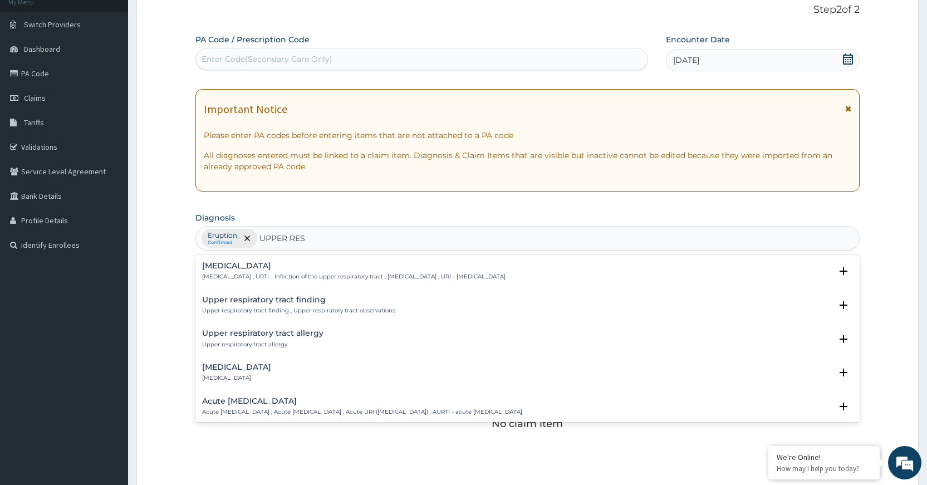
click at [387, 271] on div "Upper respiratory infection Upper respiratory infection , URTI - Infection of t…" at bounding box center [353, 271] width 303 height 19
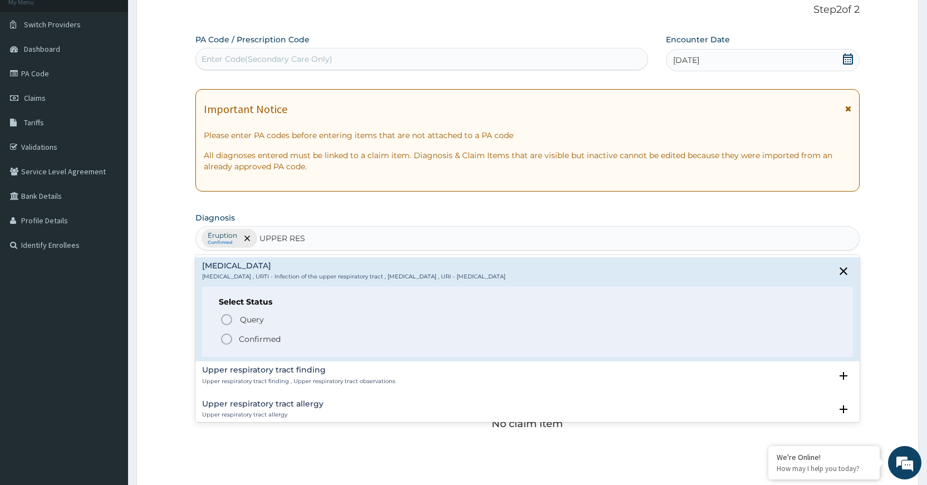
click at [227, 346] on icon "status option filled" at bounding box center [226, 338] width 13 height 13
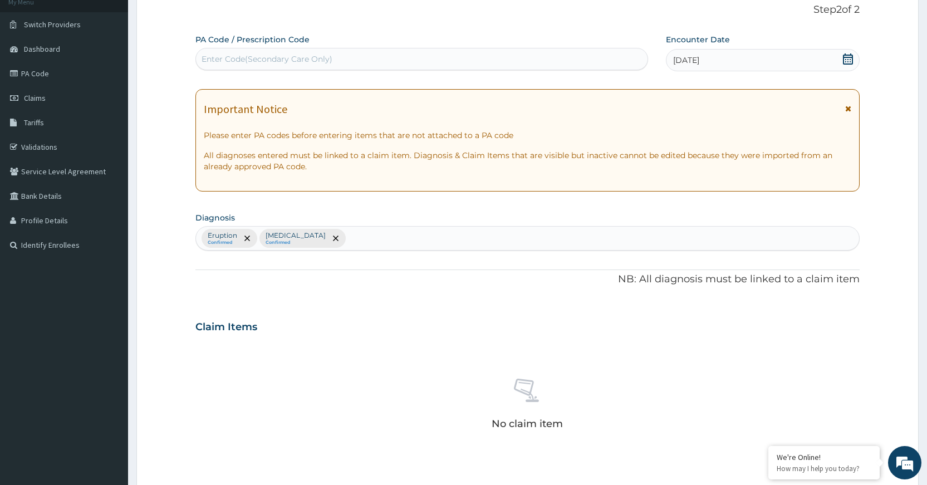
scroll to position [318, 0]
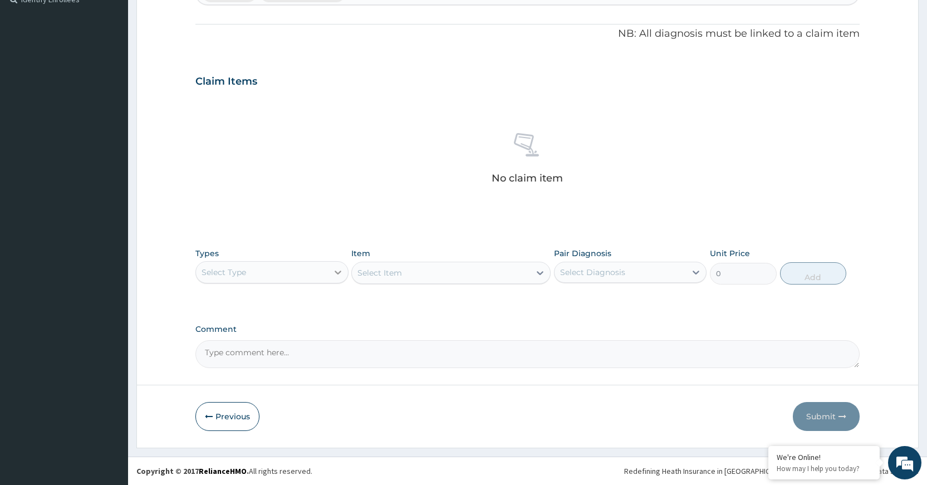
click at [332, 278] on div at bounding box center [338, 272] width 20 height 20
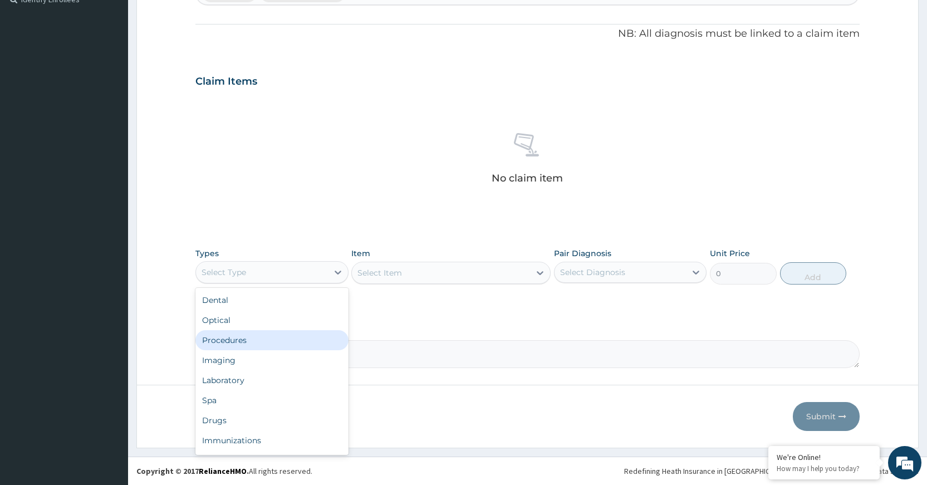
click at [286, 341] on div "Procedures" at bounding box center [271, 340] width 153 height 20
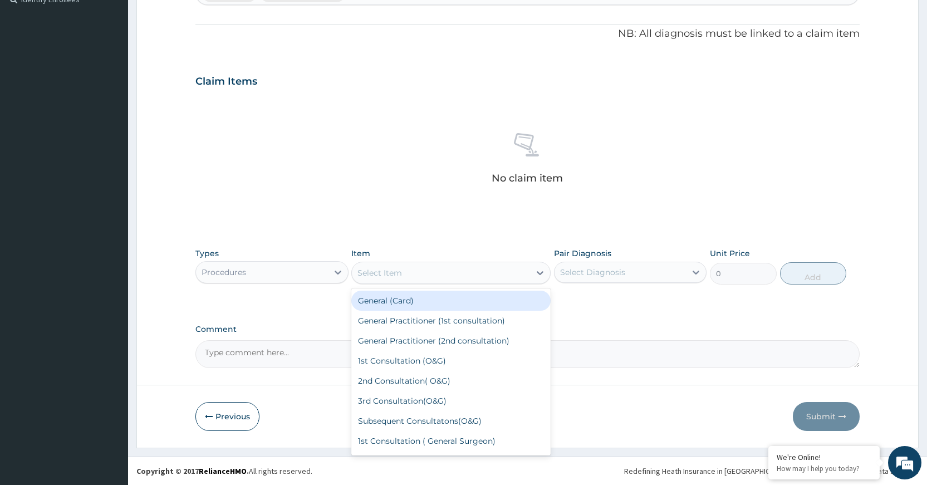
click at [536, 268] on icon at bounding box center [539, 272] width 11 height 11
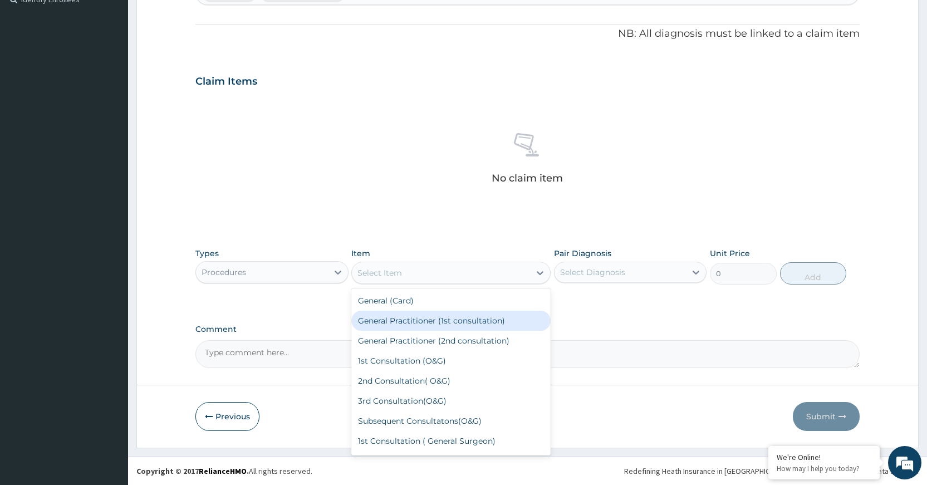
click at [516, 316] on div "General Practitioner (1st consultation)" at bounding box center [450, 321] width 199 height 20
type input "1500"
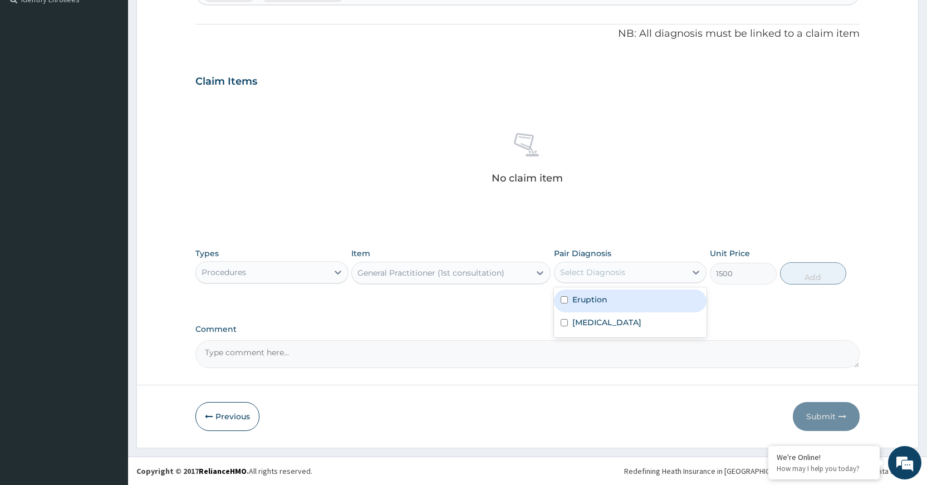
click at [684, 271] on div "Select Diagnosis" at bounding box center [620, 272] width 131 height 18
click at [676, 296] on div "Eruption" at bounding box center [630, 301] width 153 height 23
checkbox input "true"
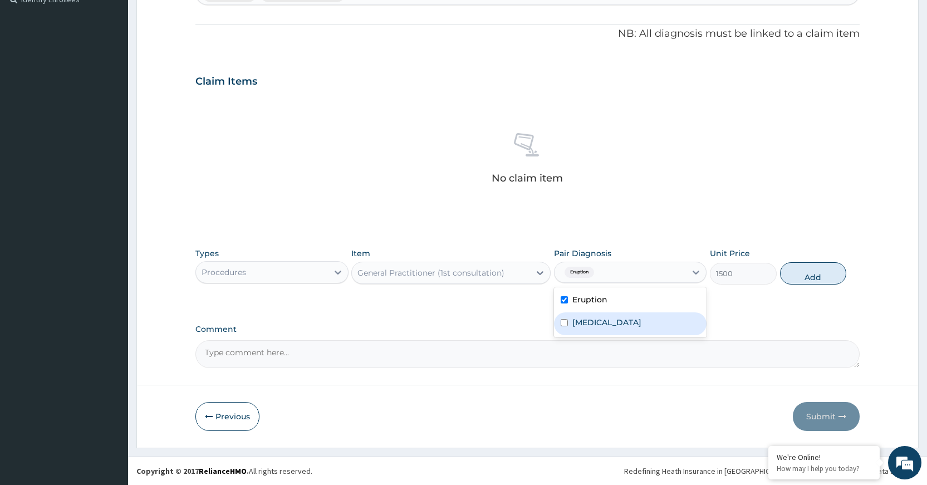
drag, startPoint x: 664, startPoint y: 330, endPoint x: 690, endPoint y: 311, distance: 33.1
click at [664, 326] on div "Upper respiratory infection" at bounding box center [630, 323] width 153 height 23
checkbox input "true"
click at [842, 269] on button "Add" at bounding box center [813, 273] width 66 height 22
type input "0"
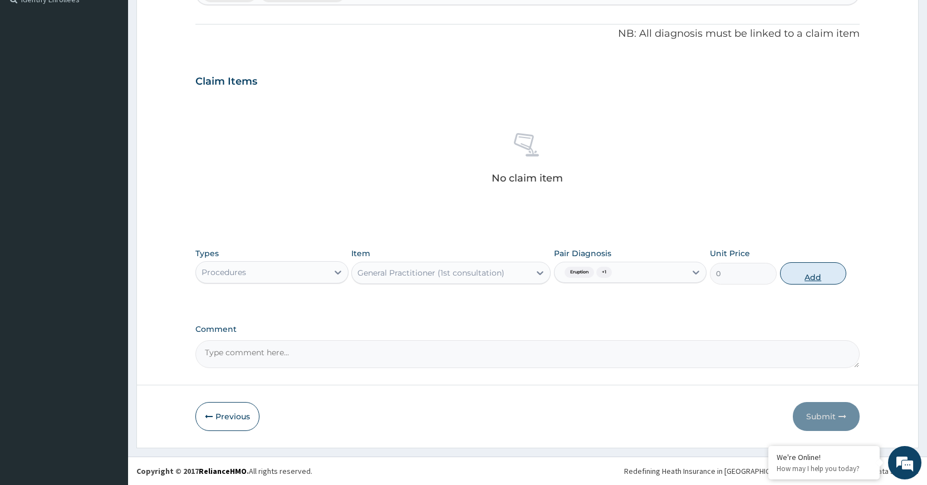
scroll to position [265, 0]
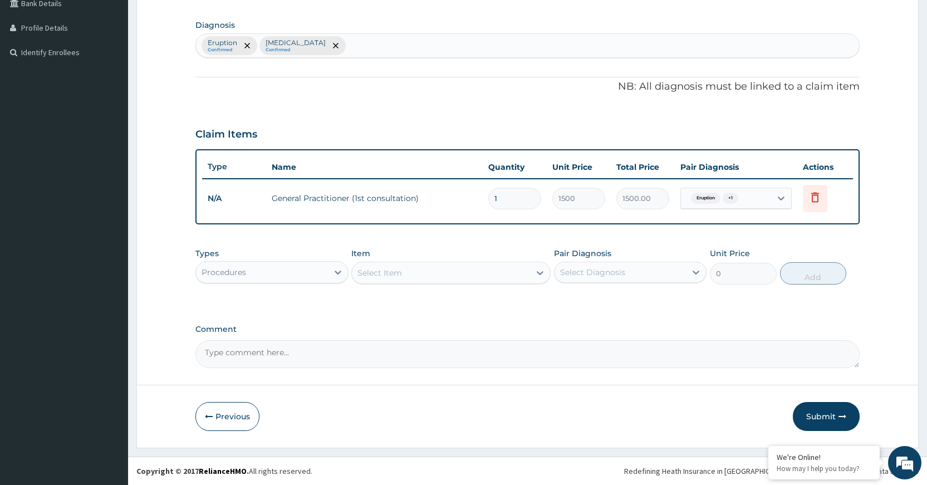
click at [526, 277] on div "Select Item" at bounding box center [441, 273] width 178 height 18
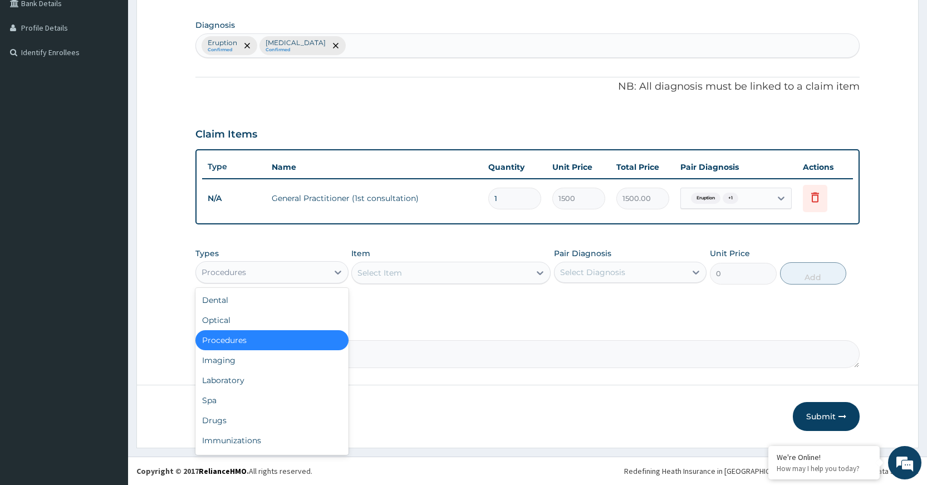
click at [316, 277] on div "Procedures" at bounding box center [261, 272] width 131 height 18
click at [307, 415] on div "Drugs" at bounding box center [271, 420] width 153 height 20
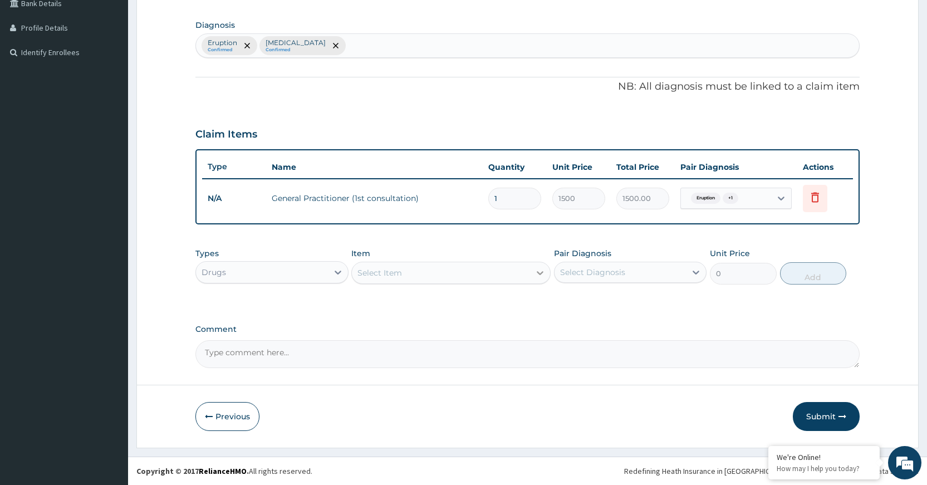
click at [537, 265] on div at bounding box center [540, 273] width 20 height 20
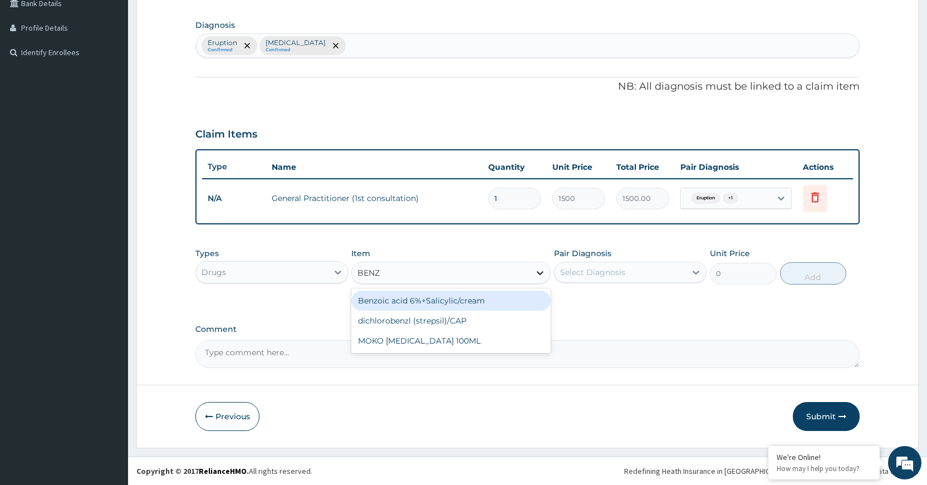
type input "BENZY"
click at [495, 308] on div "MOKO BENZYL BENZOATE 100ML" at bounding box center [450, 301] width 199 height 20
type input "105"
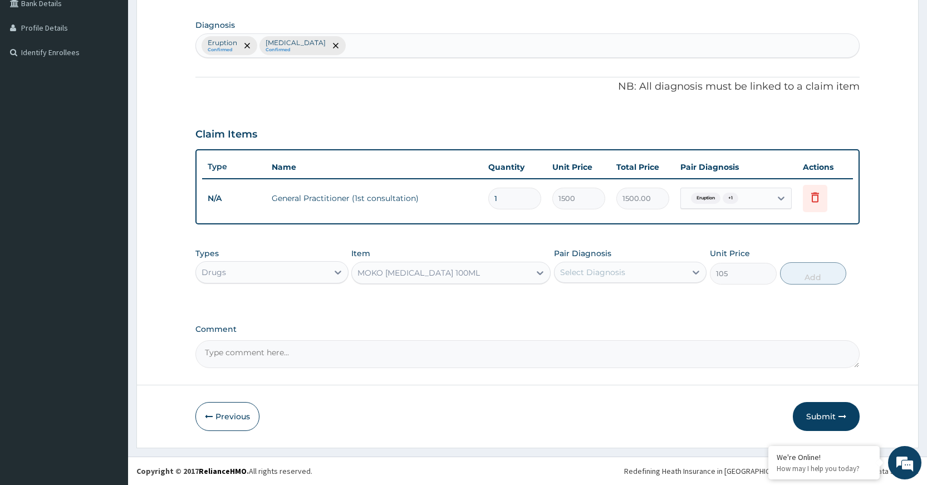
click at [600, 268] on div "Select Diagnosis" at bounding box center [592, 272] width 65 height 11
click at [610, 303] on div "Eruption" at bounding box center [630, 301] width 153 height 23
checkbox input "true"
click at [824, 274] on button "Add" at bounding box center [813, 273] width 66 height 22
type input "0"
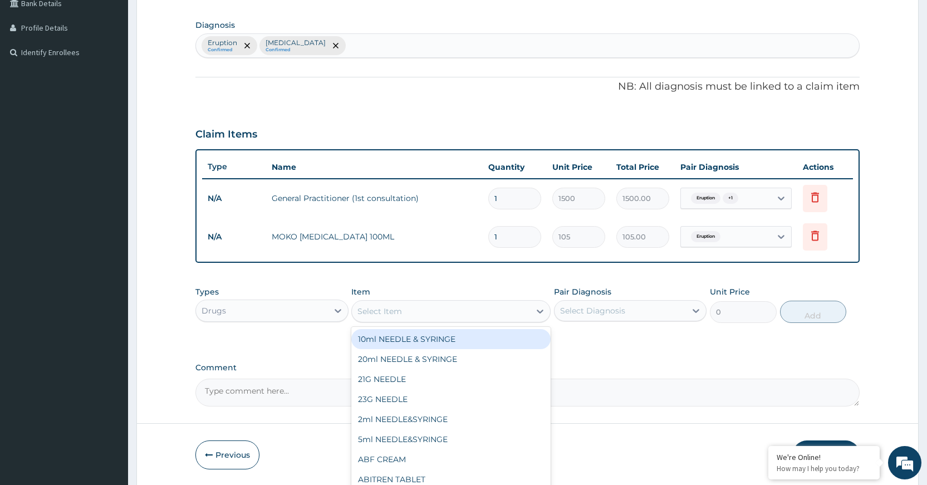
click at [489, 313] on div "Select Item" at bounding box center [441, 311] width 178 height 18
type input "DOX"
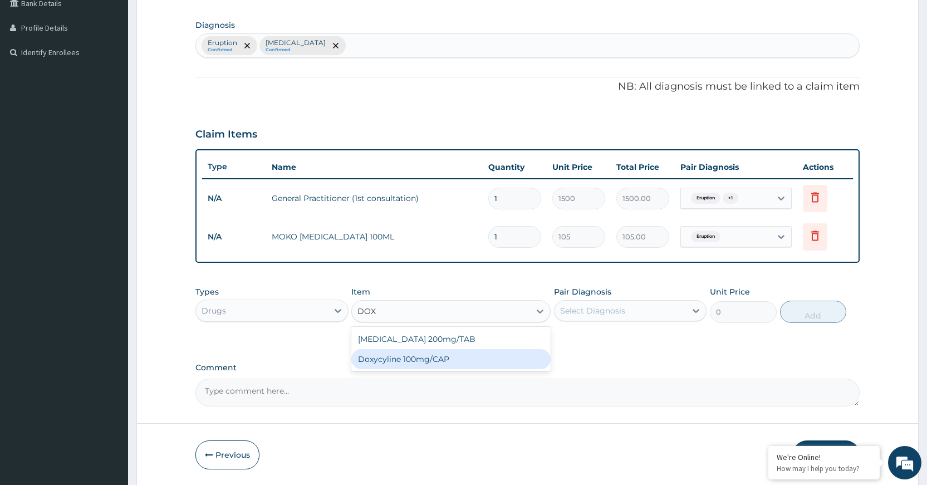
click at [460, 365] on div "Doxycyline 100mg/CAP" at bounding box center [450, 359] width 199 height 20
type input "5.77"
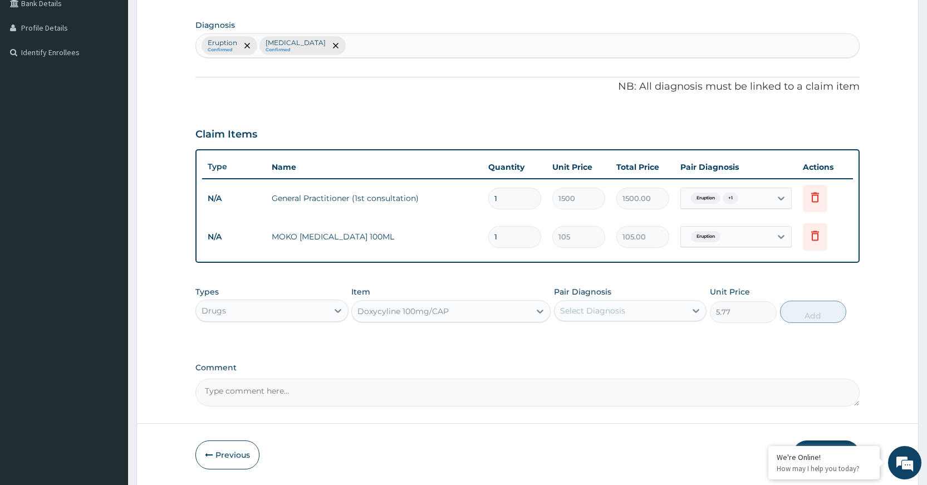
click at [591, 308] on div "Select Diagnosis" at bounding box center [592, 310] width 65 height 11
click at [640, 353] on div "Upper respiratory infection" at bounding box center [630, 362] width 153 height 23
checkbox input "true"
click at [831, 308] on button "Add" at bounding box center [813, 312] width 66 height 22
type input "0"
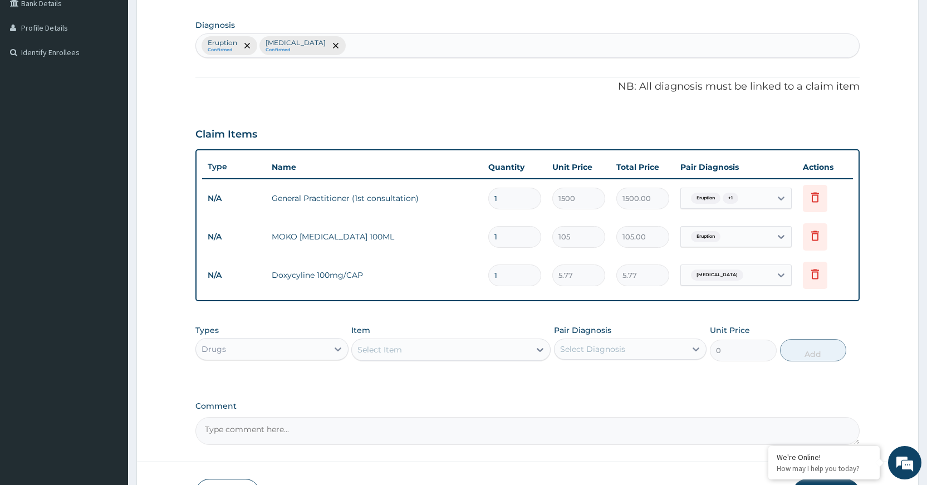
type input "10"
type input "57.70"
type input "10"
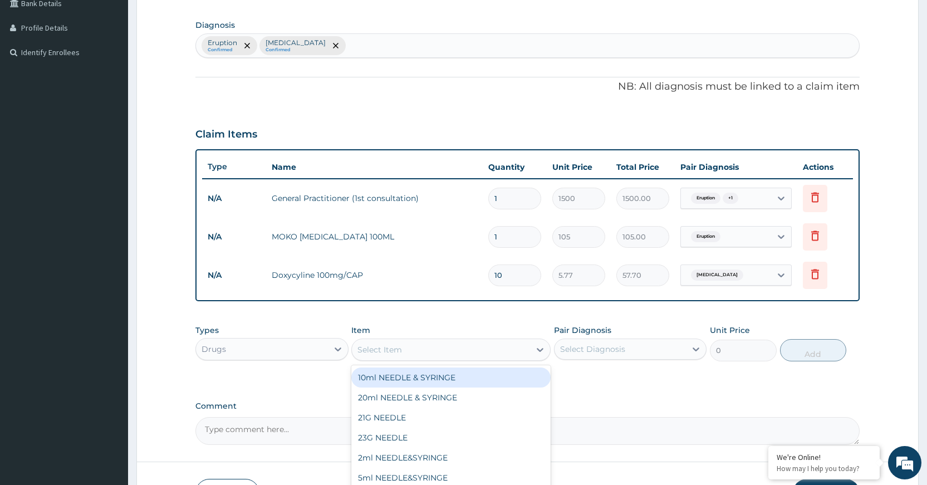
click at [483, 356] on div "Select Item" at bounding box center [441, 350] width 178 height 18
type input "PARA"
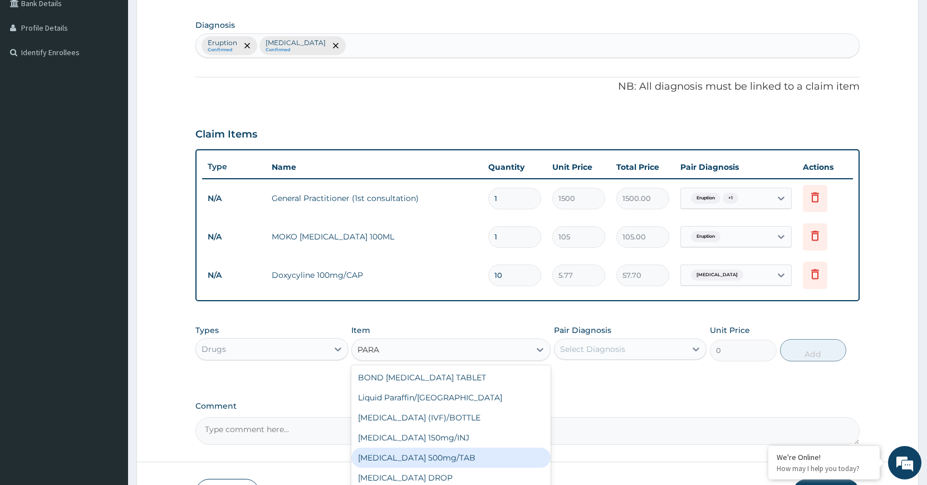
click at [432, 458] on div "PARACETAMOL 500mg/TAB" at bounding box center [450, 458] width 199 height 20
type input "5.25"
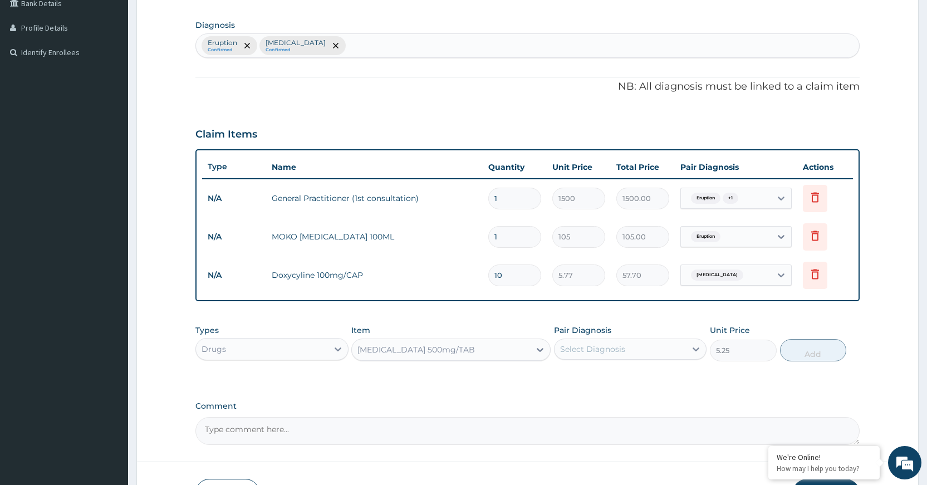
click at [581, 348] on div "Select Diagnosis" at bounding box center [592, 349] width 65 height 11
click at [654, 368] on div "Eruption" at bounding box center [630, 377] width 153 height 23
checkbox input "true"
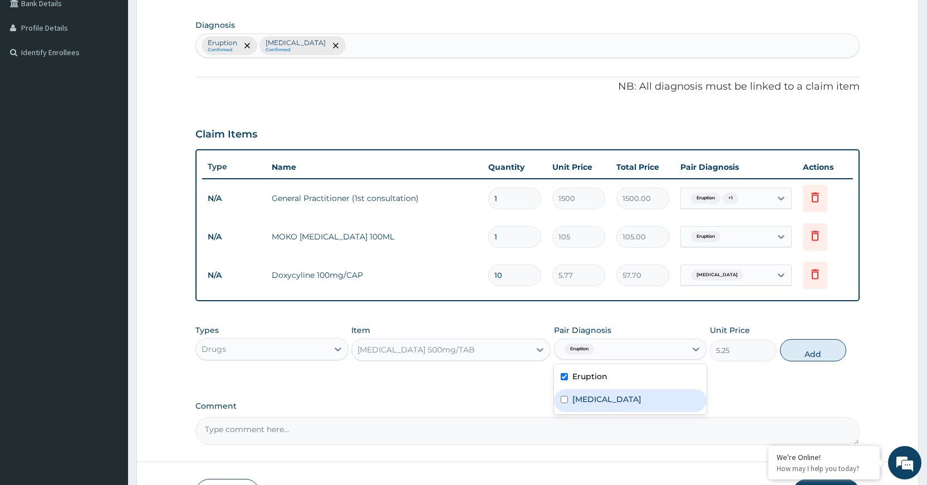
click at [652, 389] on div "Upper respiratory infection" at bounding box center [630, 400] width 153 height 23
checkbox input "true"
click at [813, 350] on button "Add" at bounding box center [813, 350] width 66 height 22
type input "0"
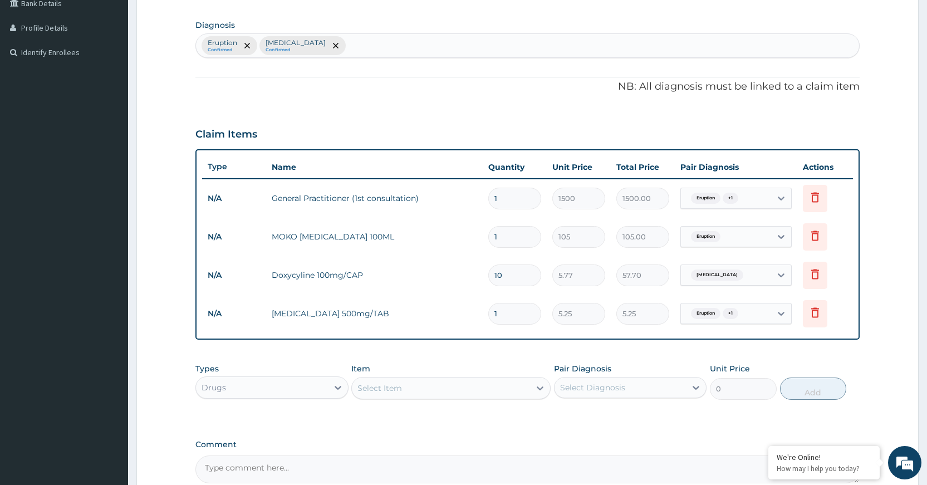
type input "0.00"
type input "3"
type input "15.75"
type input "30"
type input "157.50"
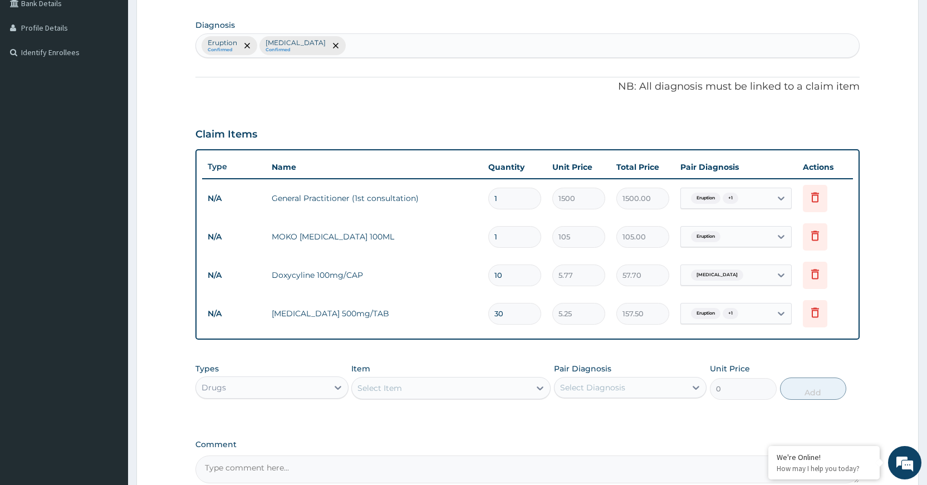
type input "30"
click at [504, 385] on div "Select Item" at bounding box center [441, 388] width 178 height 18
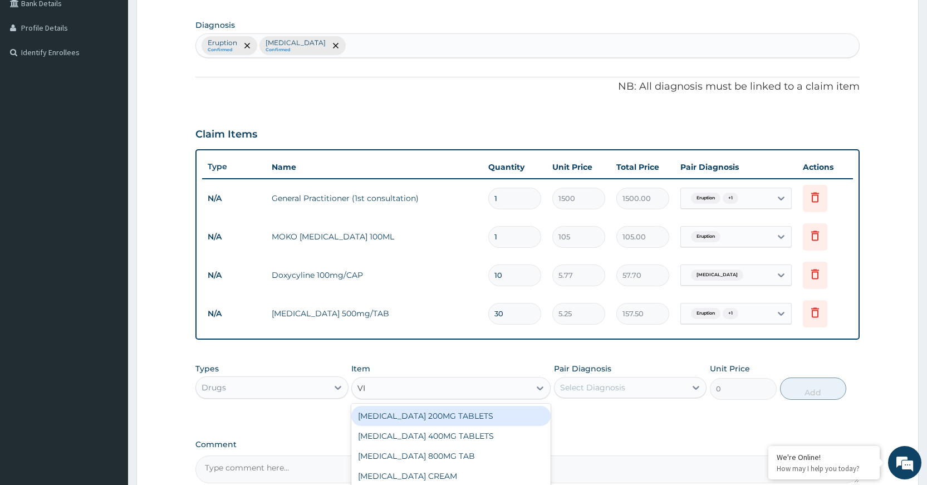
type input "VIT"
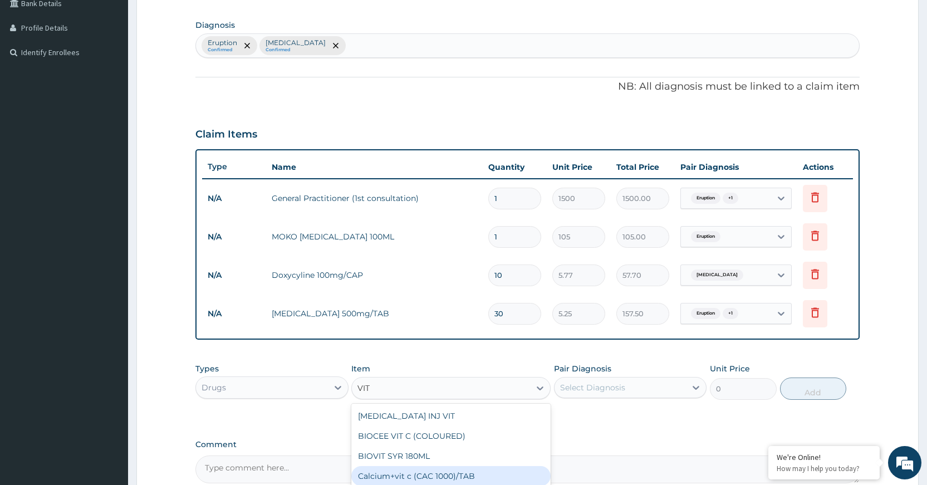
click at [470, 468] on div "Calcium+vit c (CAC 1000)/TAB" at bounding box center [450, 476] width 199 height 20
type input "78.75"
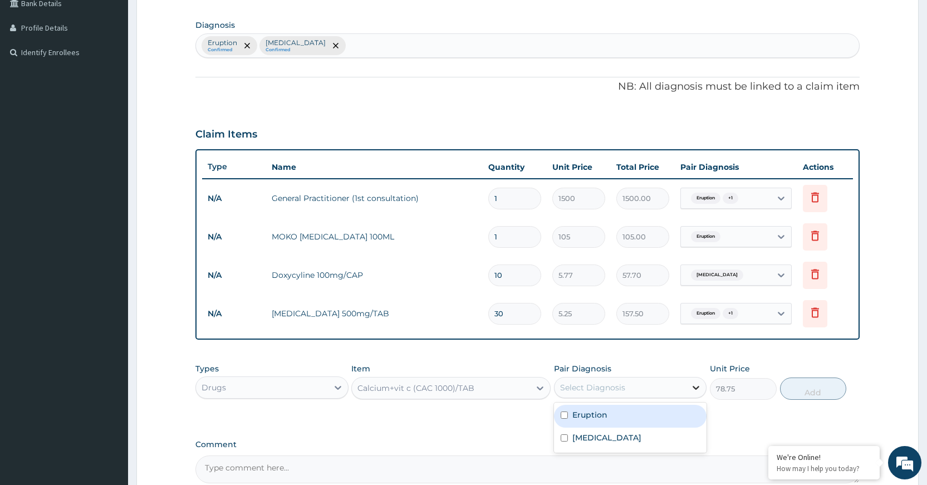
click at [692, 393] on icon at bounding box center [695, 387] width 11 height 11
click at [688, 416] on div "Eruption" at bounding box center [630, 416] width 153 height 23
checkbox input "true"
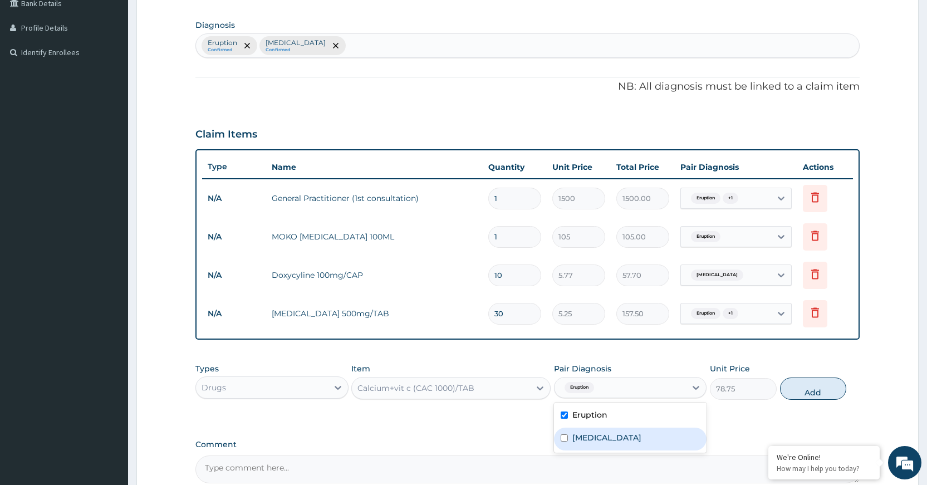
click at [683, 438] on div "Upper respiratory infection" at bounding box center [630, 439] width 153 height 23
checkbox input "true"
click at [798, 393] on button "Add" at bounding box center [813, 388] width 66 height 22
type input "0"
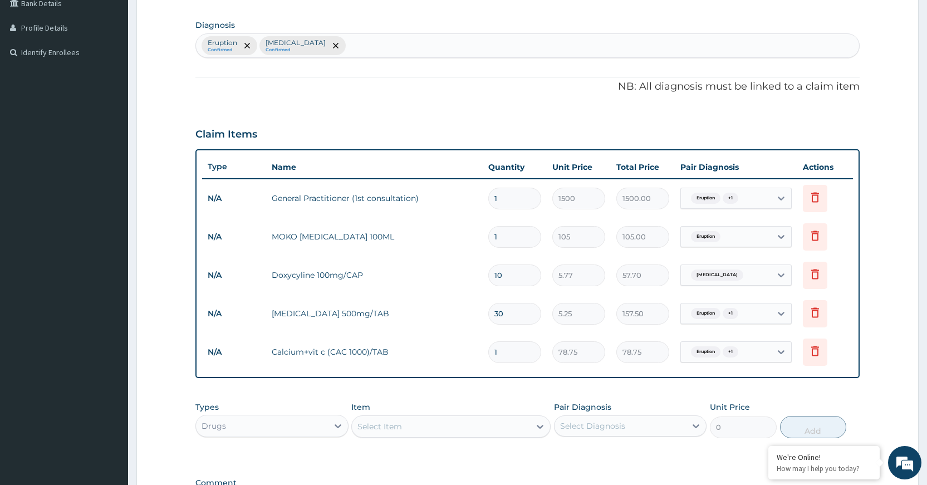
scroll to position [419, 0]
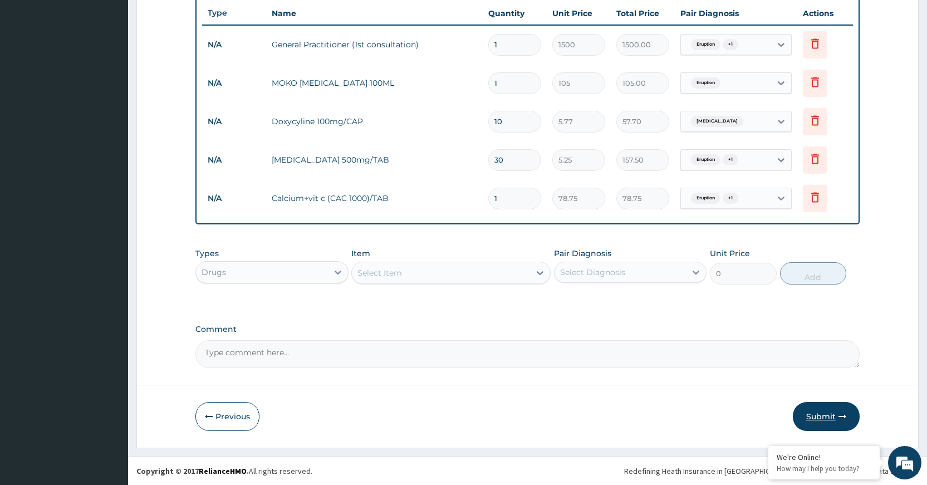
click at [828, 416] on button "Submit" at bounding box center [826, 416] width 67 height 29
